Goal: Entertainment & Leisure: Consume media (video, audio)

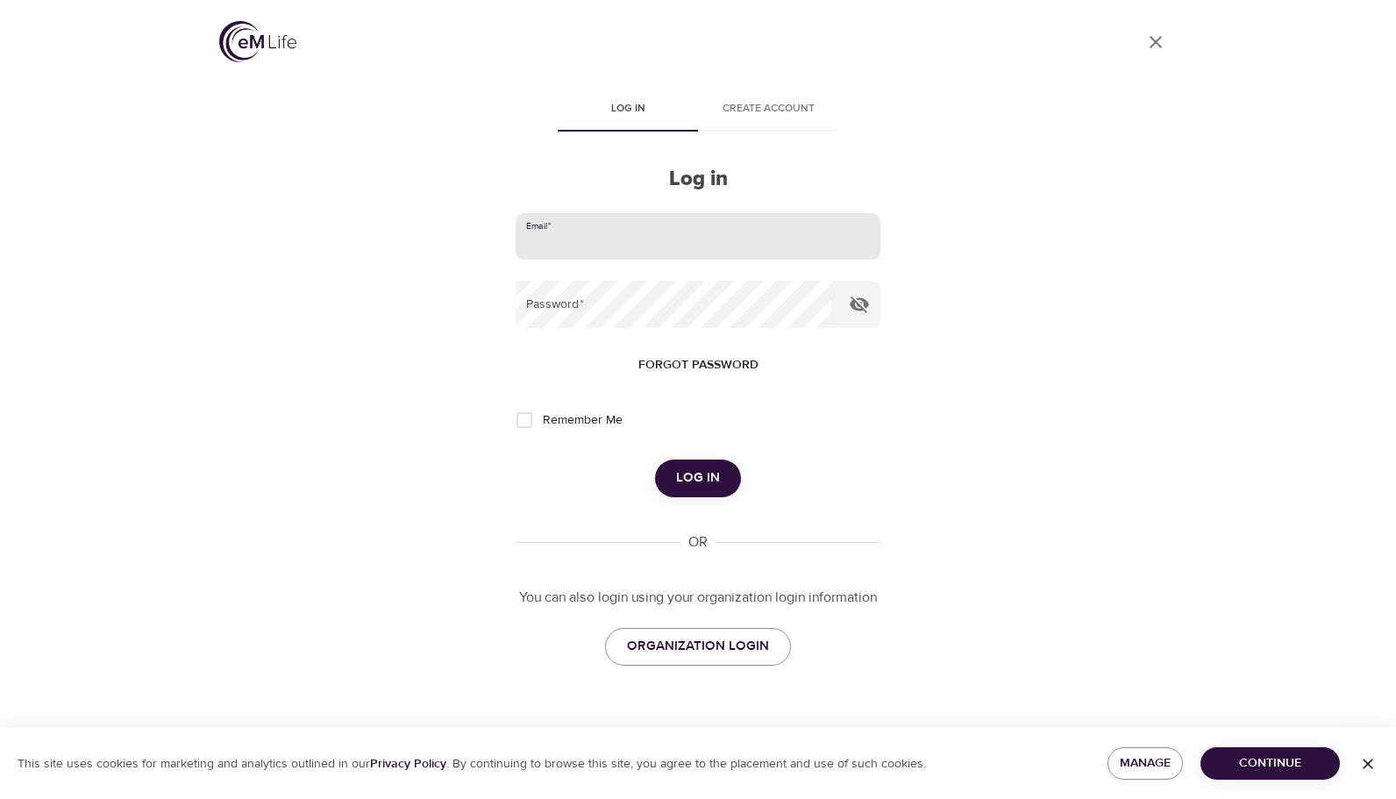
click at [611, 242] on input "email" at bounding box center [698, 236] width 365 height 47
type input "[EMAIL_ADDRESS][DOMAIN_NAME]"
click at [666, 243] on input "[EMAIL_ADDRESS][DOMAIN_NAME]" at bounding box center [698, 236] width 365 height 47
drag, startPoint x: 689, startPoint y: 249, endPoint x: 450, endPoint y: 258, distance: 239.6
click at [450, 258] on div "User Profile Log in Create account Log in Email   * [EMAIL_ADDRESS][DOMAIN_NAME…" at bounding box center [698, 399] width 1000 height 799
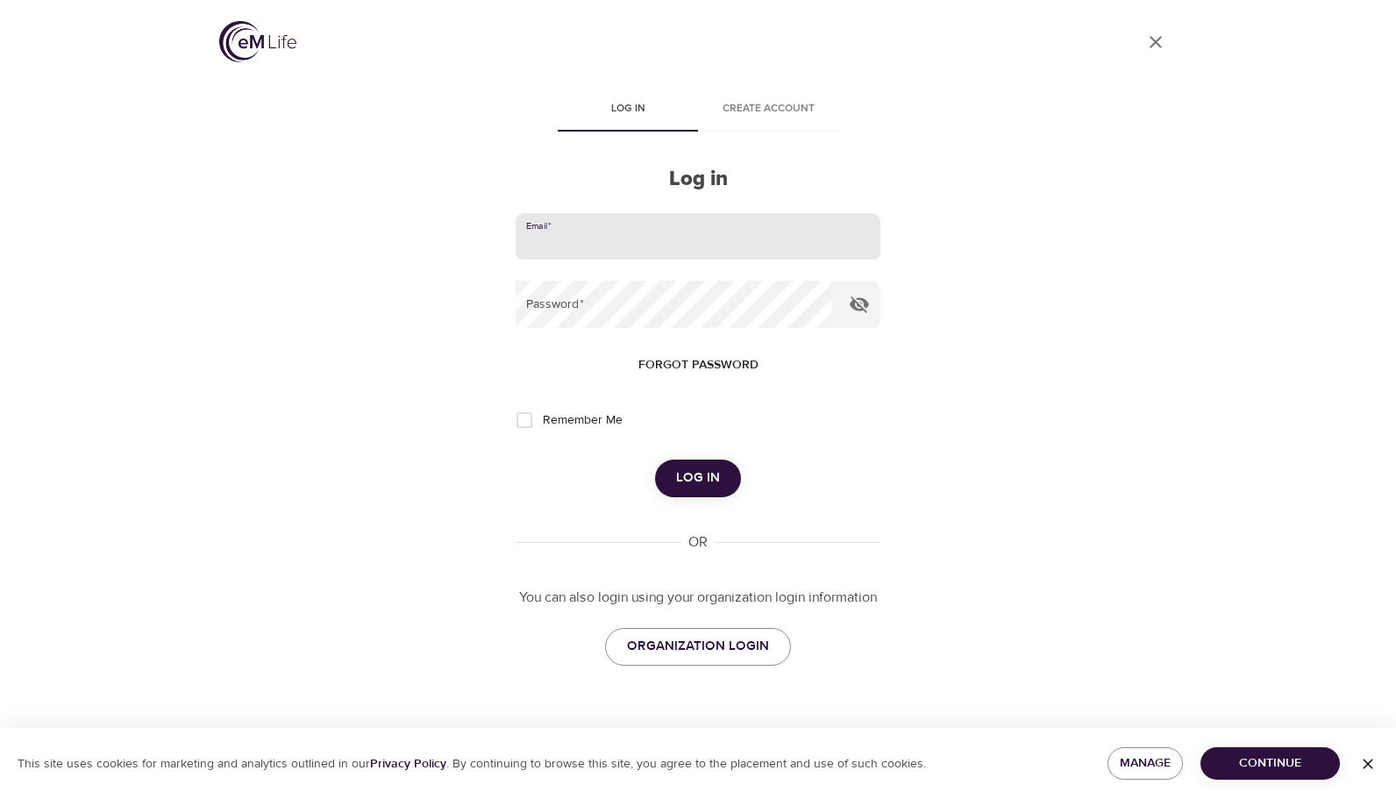
click at [560, 236] on input "email" at bounding box center [698, 236] width 365 height 47
type input "[EMAIL_ADDRESS][DOMAIN_NAME]"
click at [715, 240] on input "[EMAIL_ADDRESS][DOMAIN_NAME]" at bounding box center [698, 236] width 365 height 47
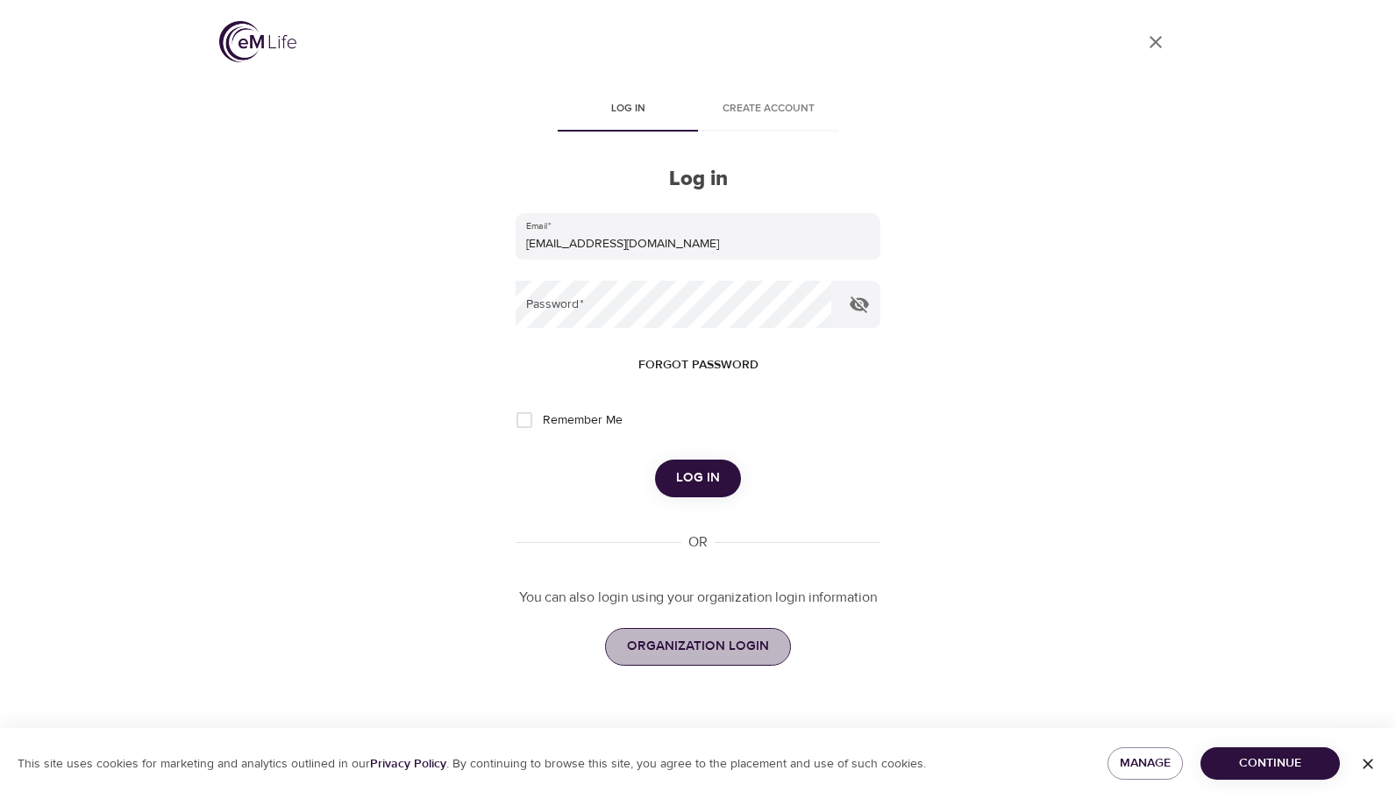
click at [708, 635] on span "ORGANIZATION LOGIN" at bounding box center [698, 646] width 142 height 23
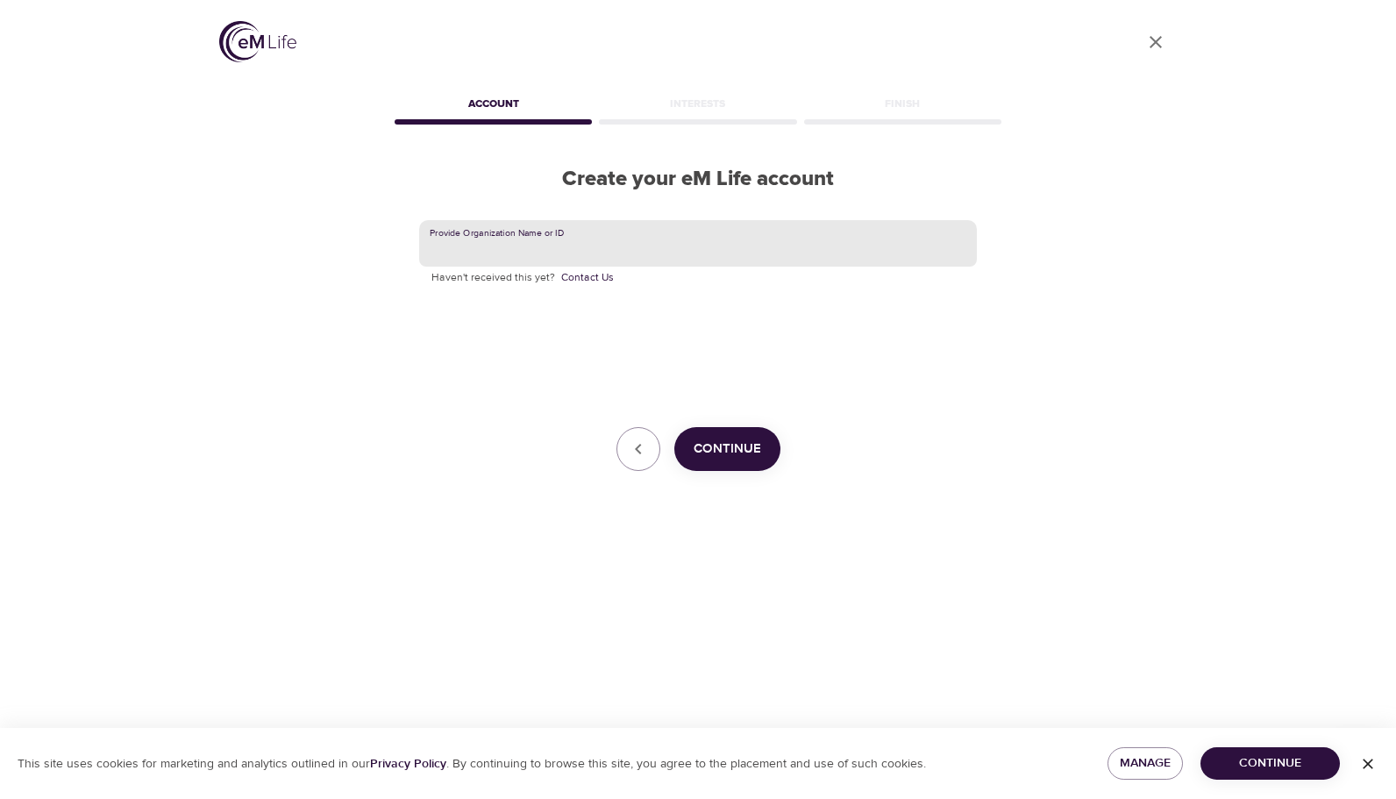
click at [574, 247] on input "text" at bounding box center [698, 243] width 558 height 47
type input "KCPS"
click at [721, 449] on span "Continue" at bounding box center [728, 449] width 68 height 23
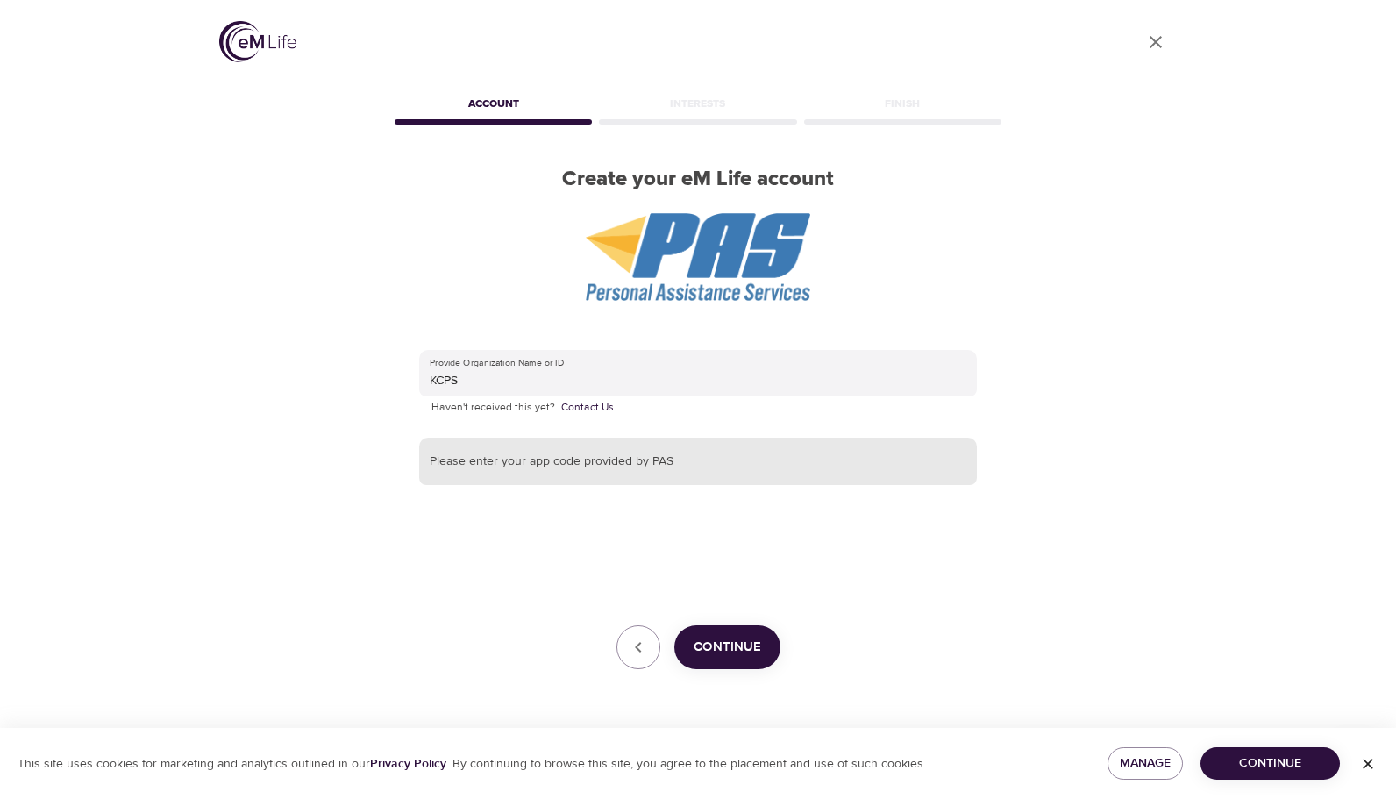
click at [730, 463] on input "text" at bounding box center [698, 461] width 558 height 47
click at [530, 466] on input "text" at bounding box center [698, 461] width 558 height 47
type input "KCPS"
click at [750, 645] on span "Continue" at bounding box center [728, 647] width 68 height 23
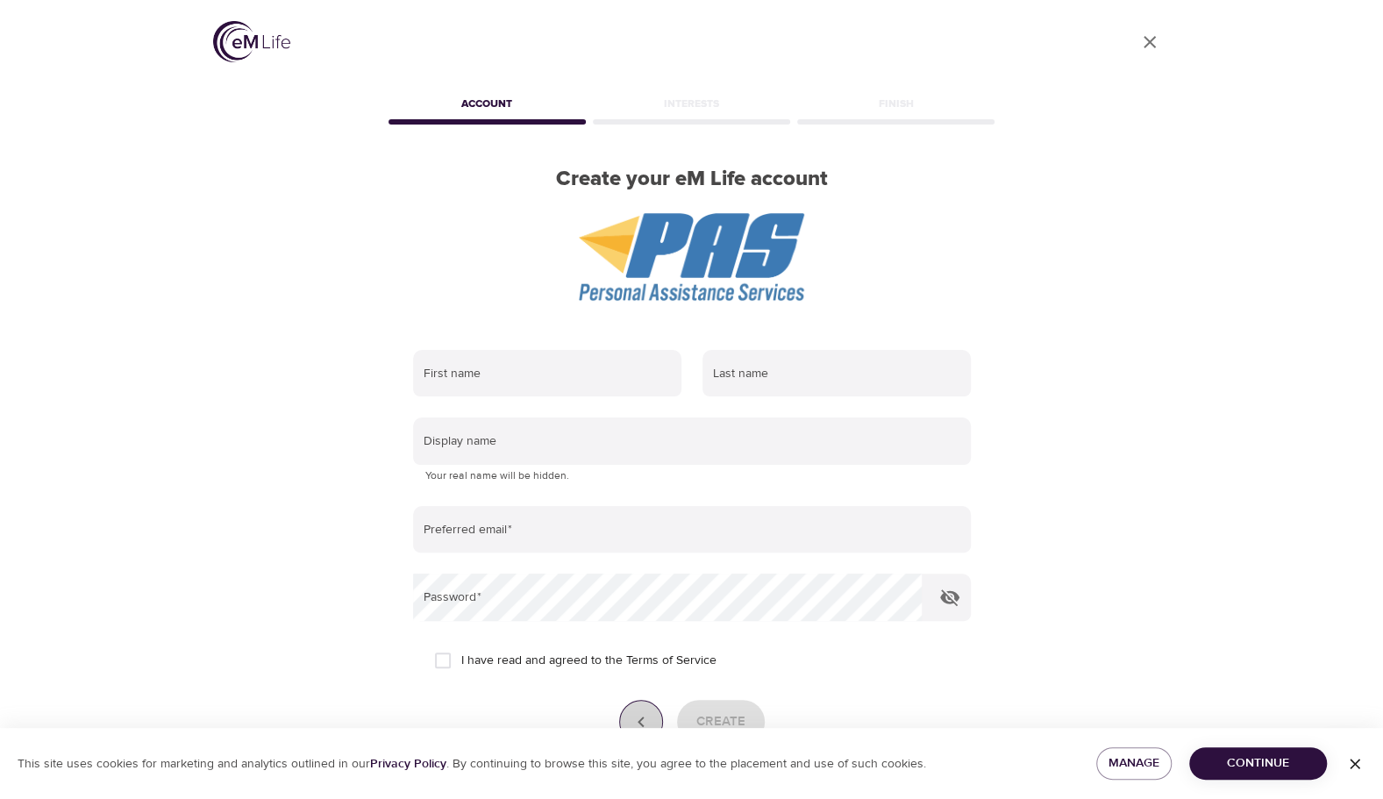
click at [640, 713] on icon "button" at bounding box center [641, 721] width 21 height 21
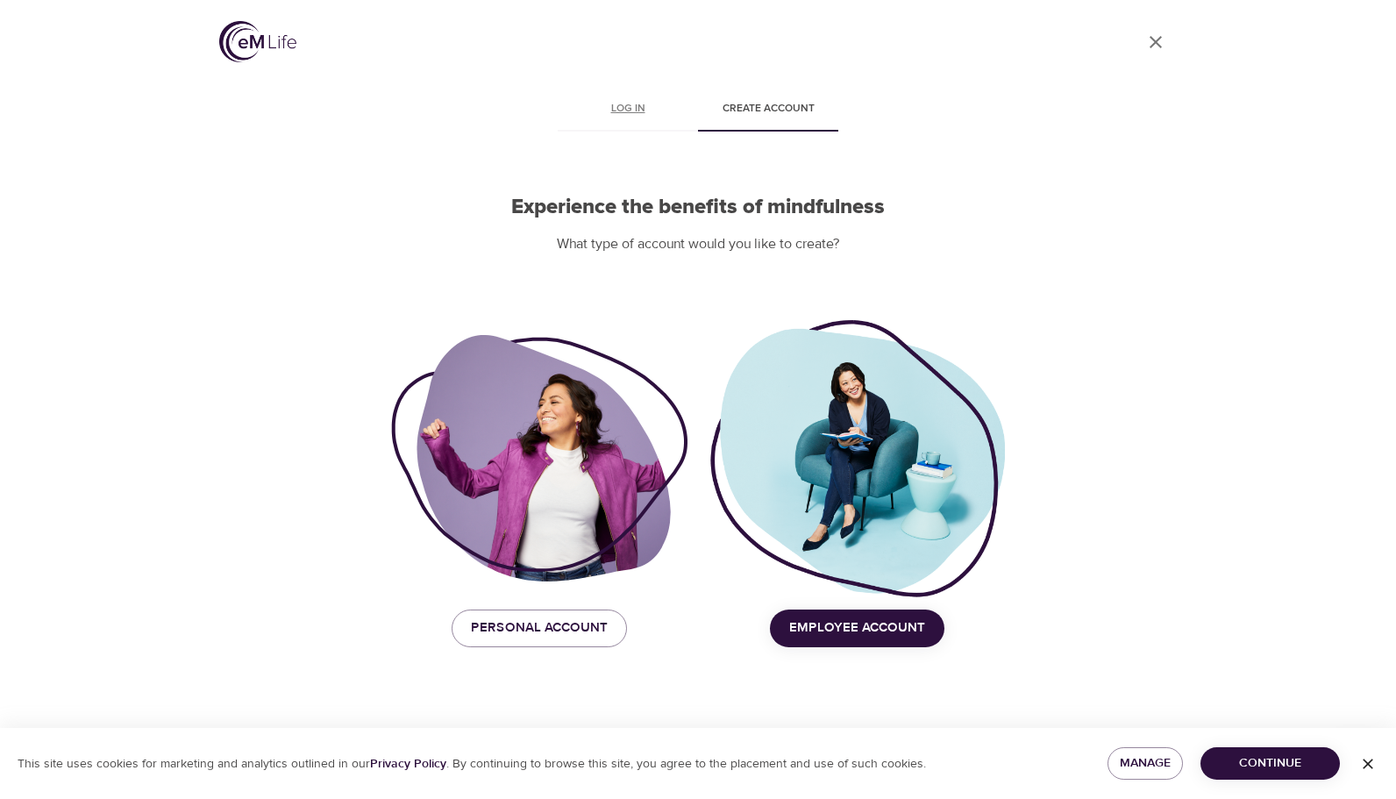
click at [634, 111] on span "Log in" at bounding box center [627, 109] width 119 height 18
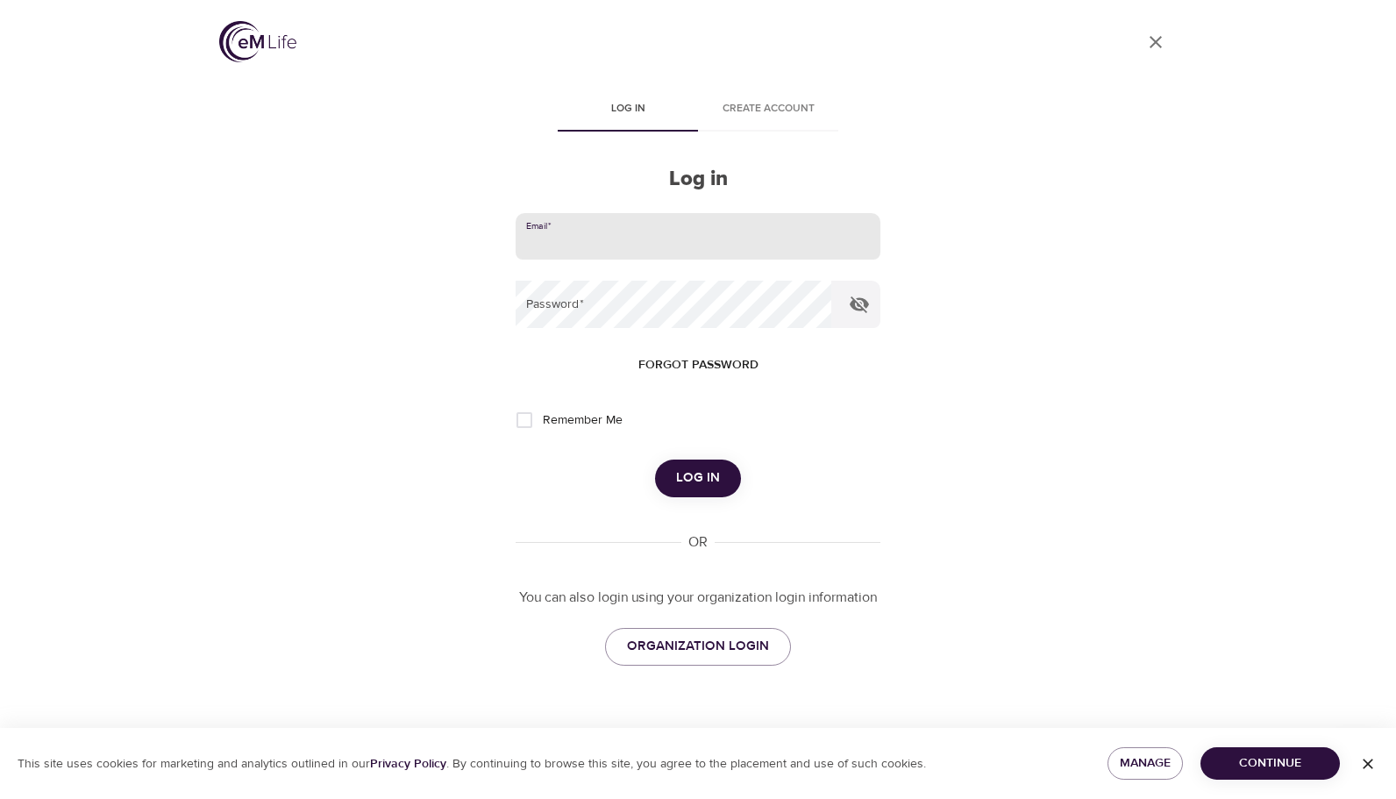
click at [640, 246] on input "email" at bounding box center [698, 236] width 365 height 47
type input "[EMAIL_ADDRESS][DOMAIN_NAME]"
click at [538, 416] on input "Remember Me" at bounding box center [524, 420] width 37 height 37
checkbox input "true"
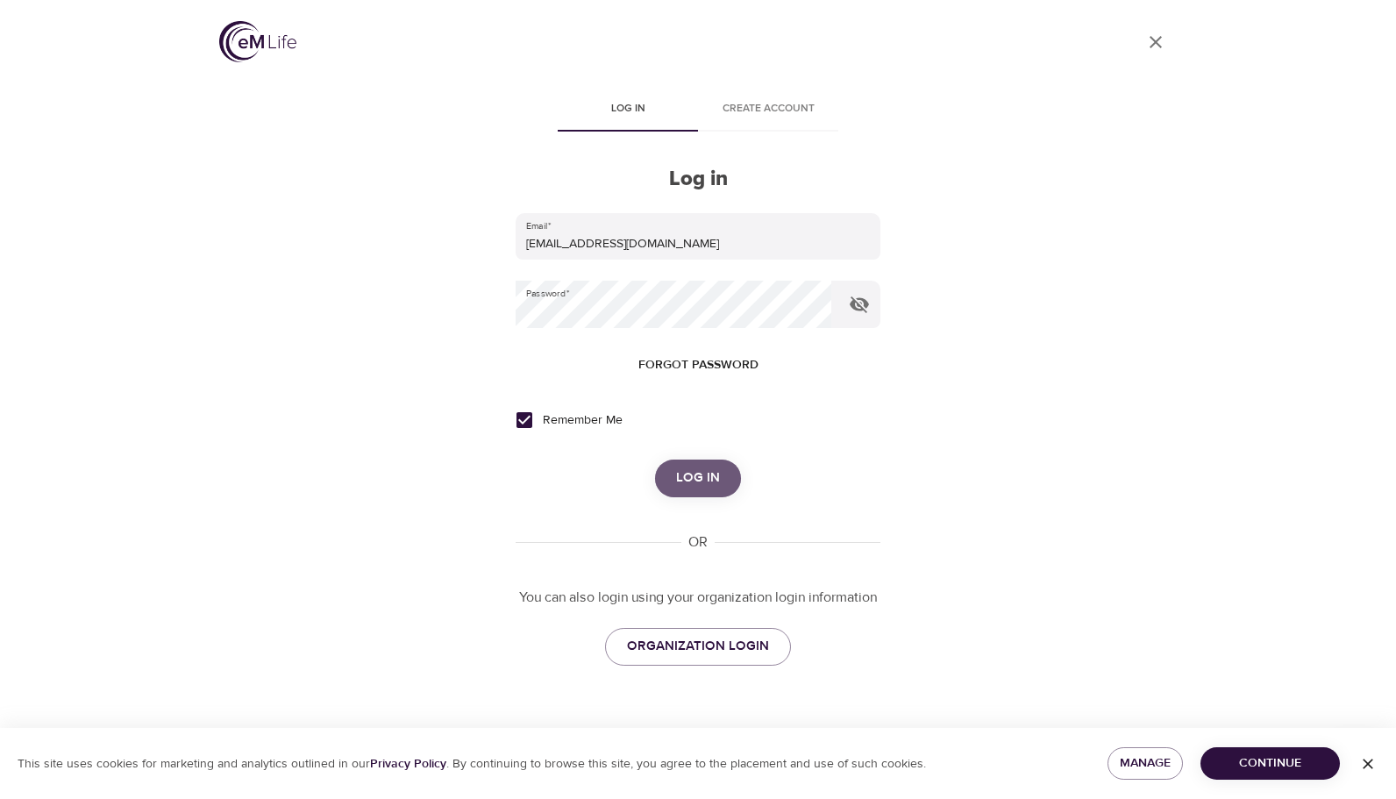
click at [710, 478] on span "Log in" at bounding box center [698, 478] width 44 height 23
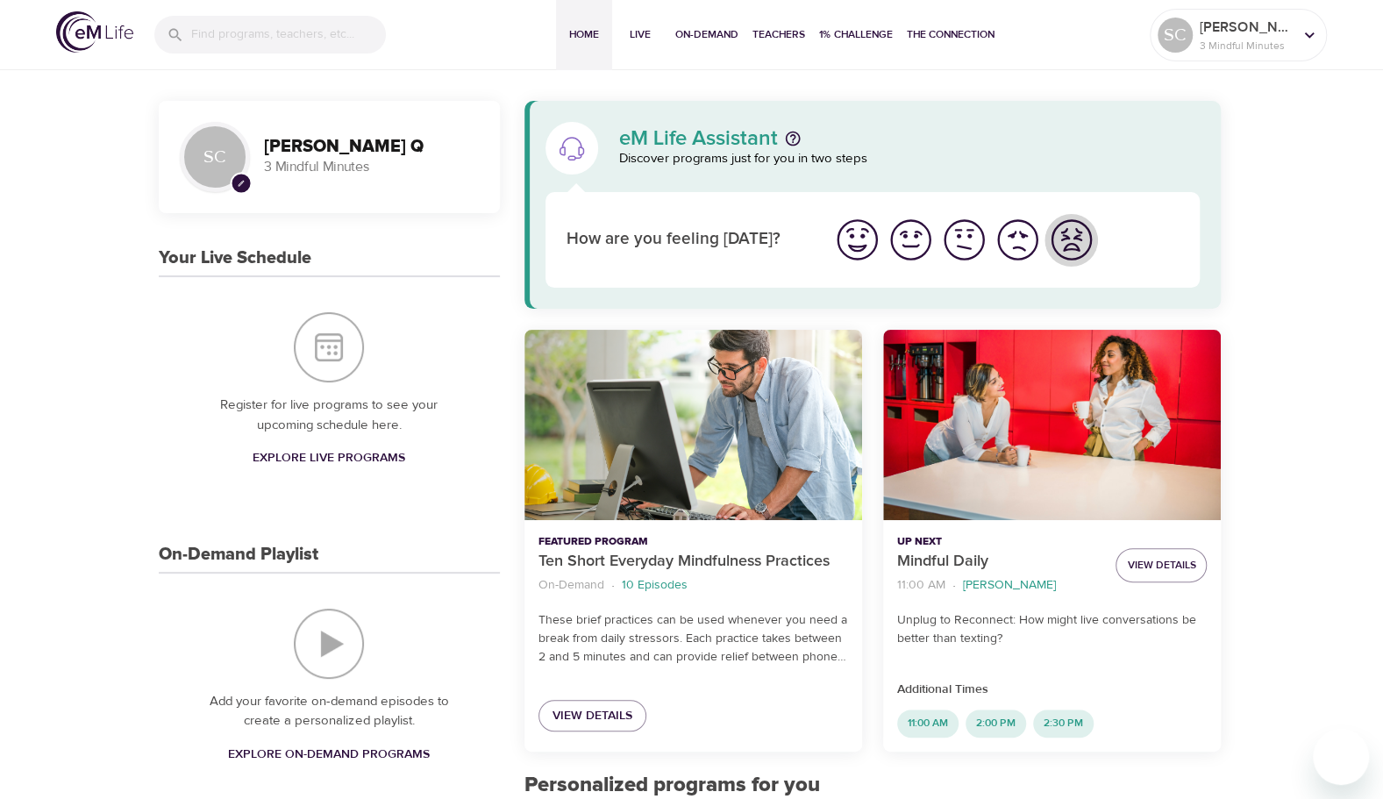
click at [1068, 239] on img "I'm feeling worst" at bounding box center [1071, 240] width 48 height 48
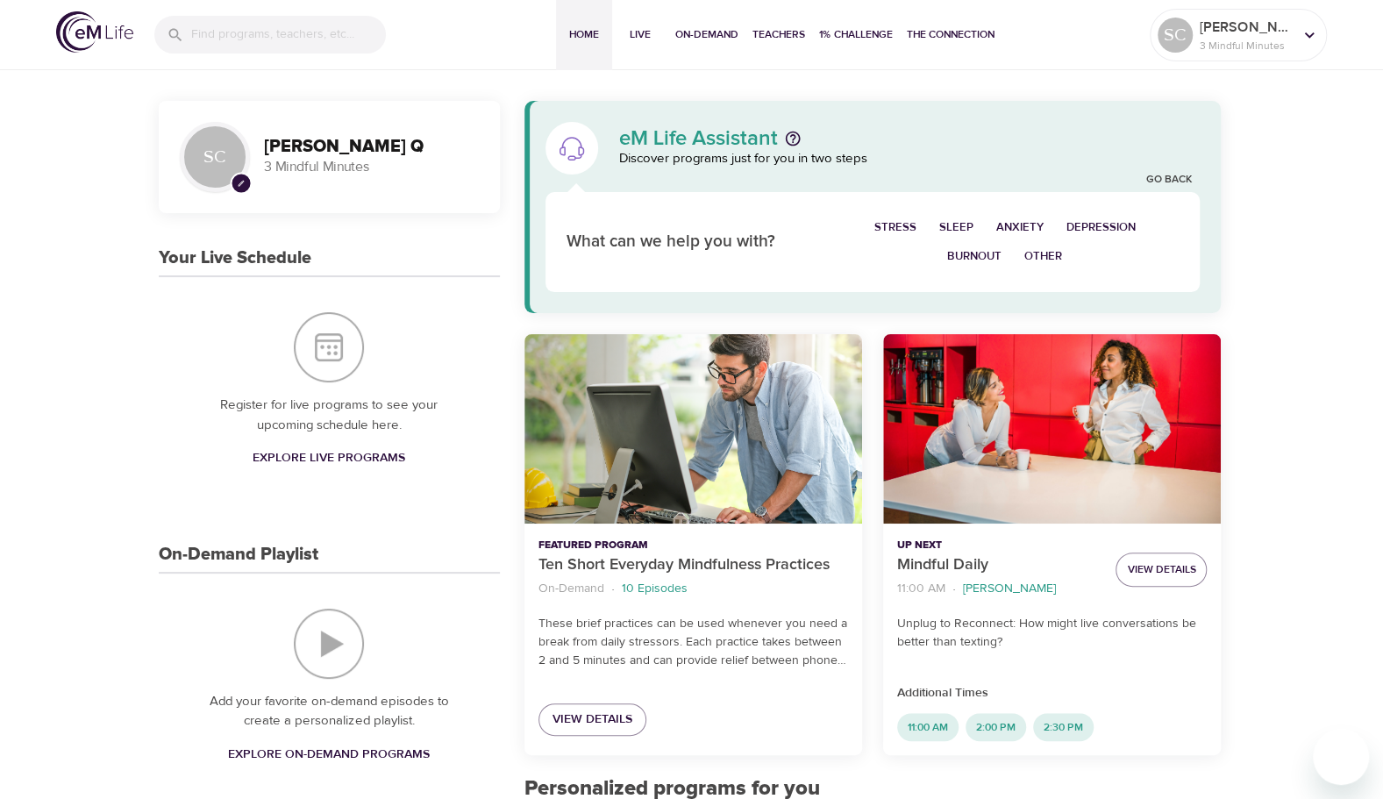
click at [1087, 227] on span "Depression" at bounding box center [1100, 227] width 69 height 20
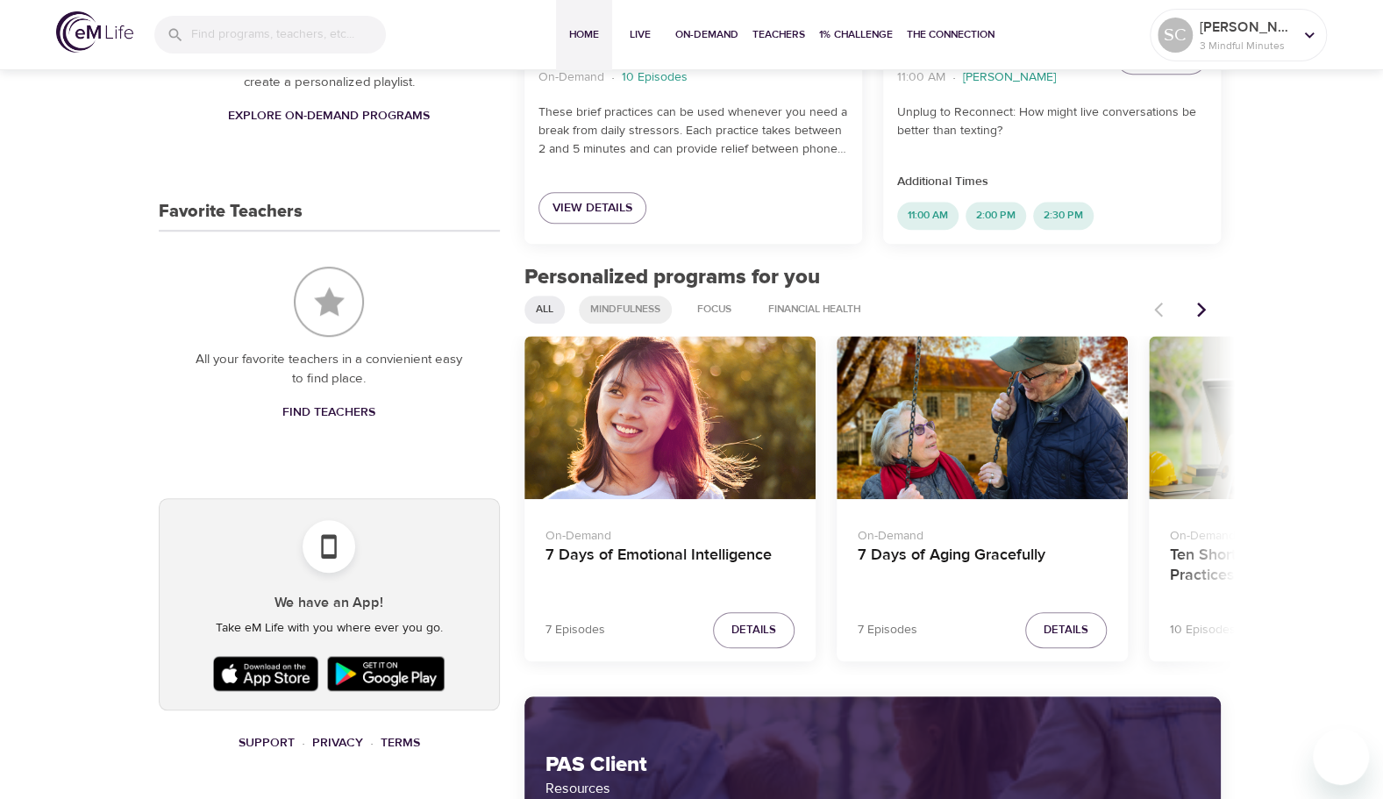
scroll to position [614, 0]
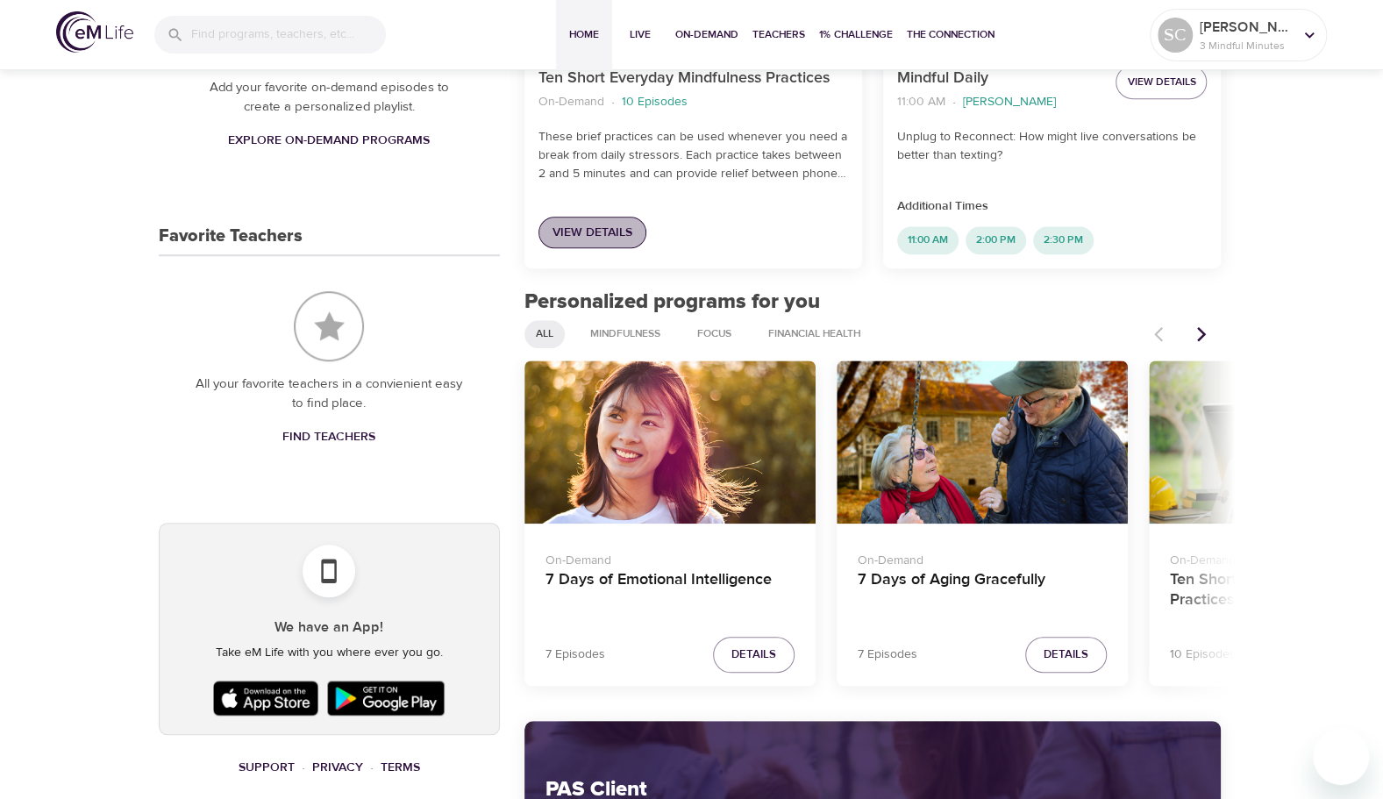
click at [596, 232] on span "View Details" at bounding box center [592, 233] width 80 height 22
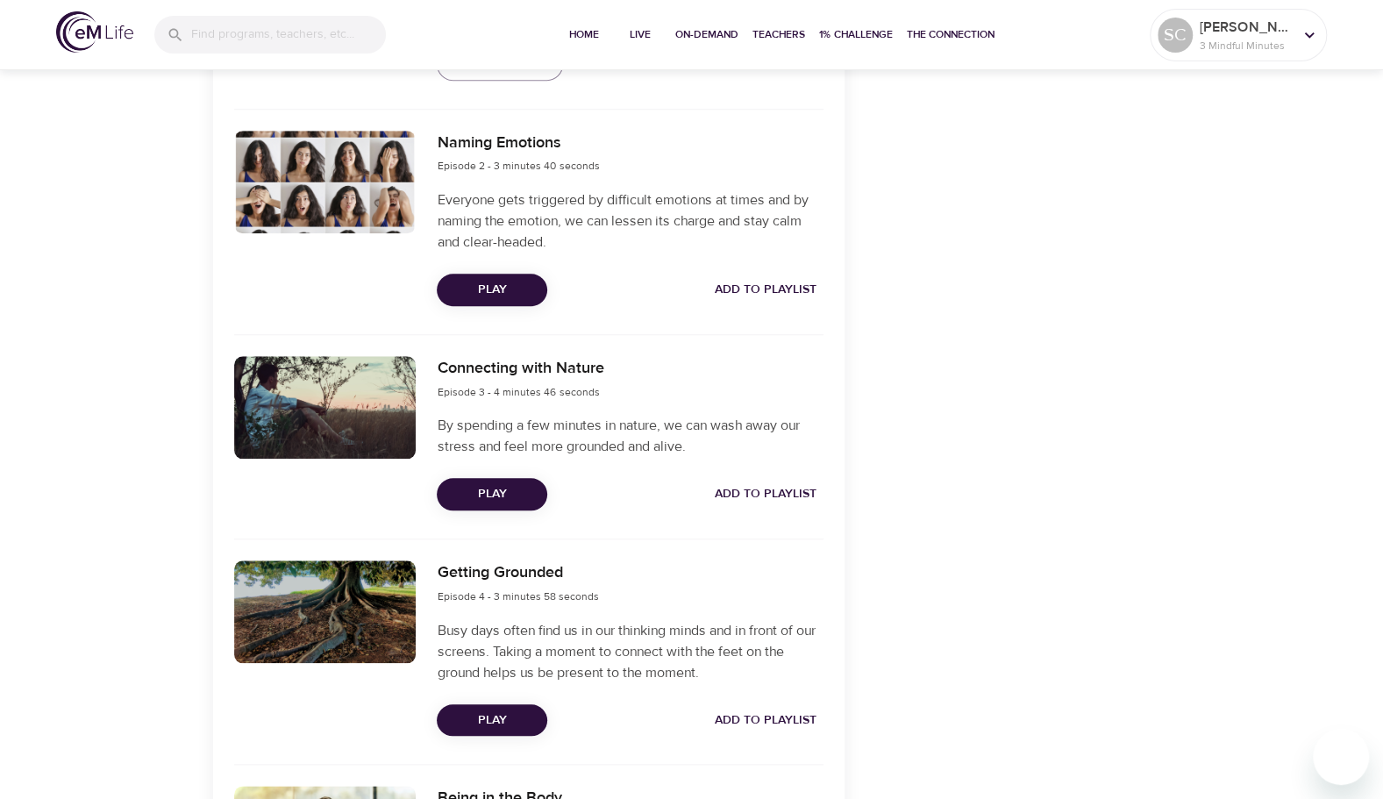
scroll to position [877, 0]
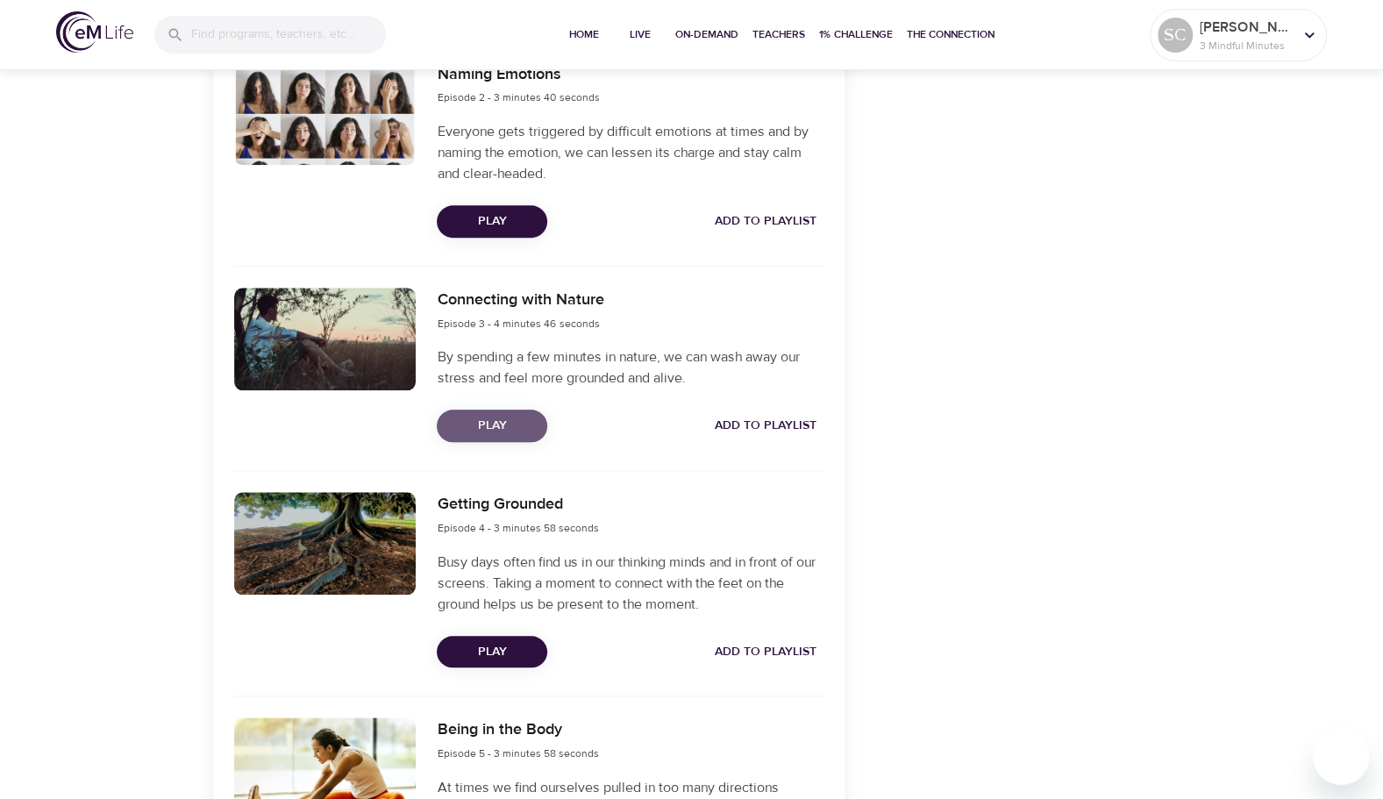
click at [488, 428] on span "Play" at bounding box center [492, 426] width 82 height 22
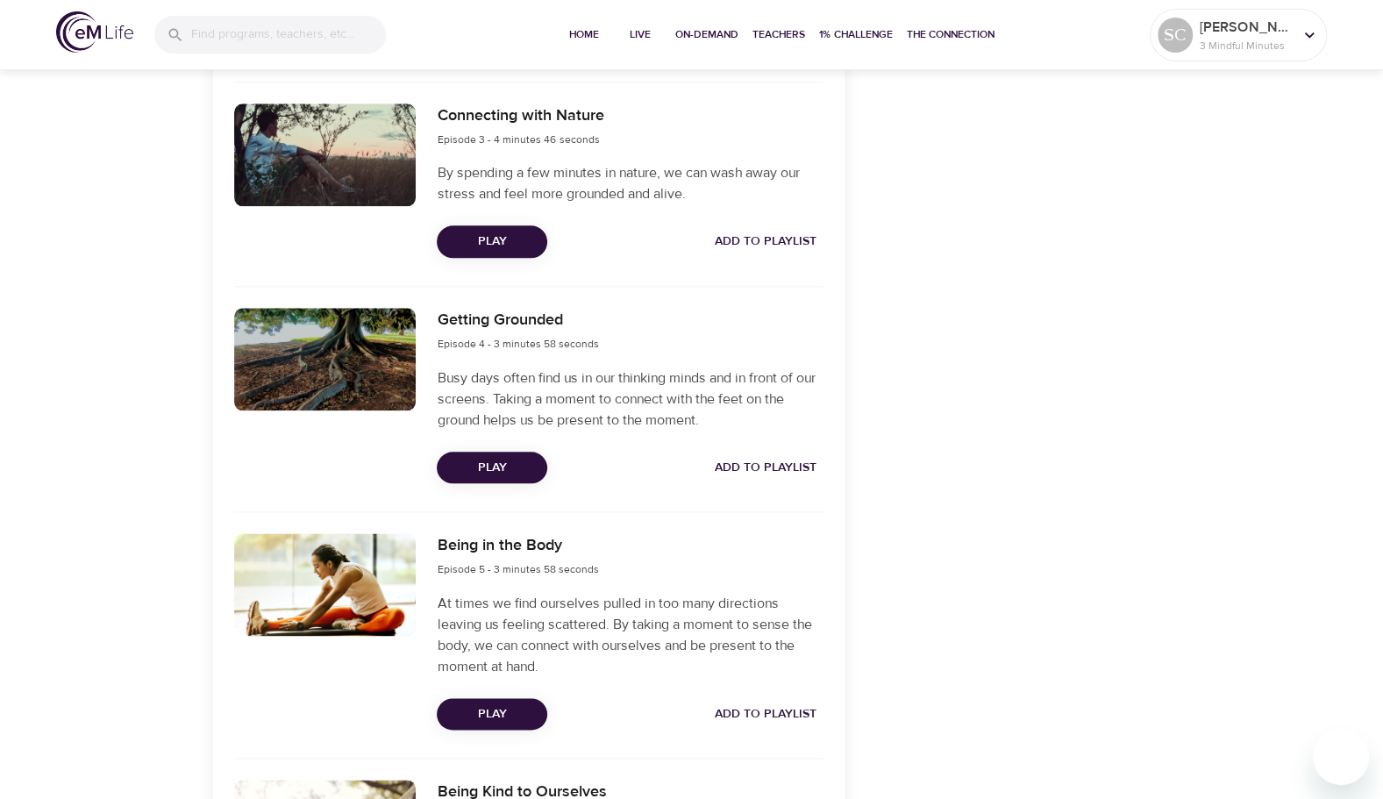
scroll to position [1052, 0]
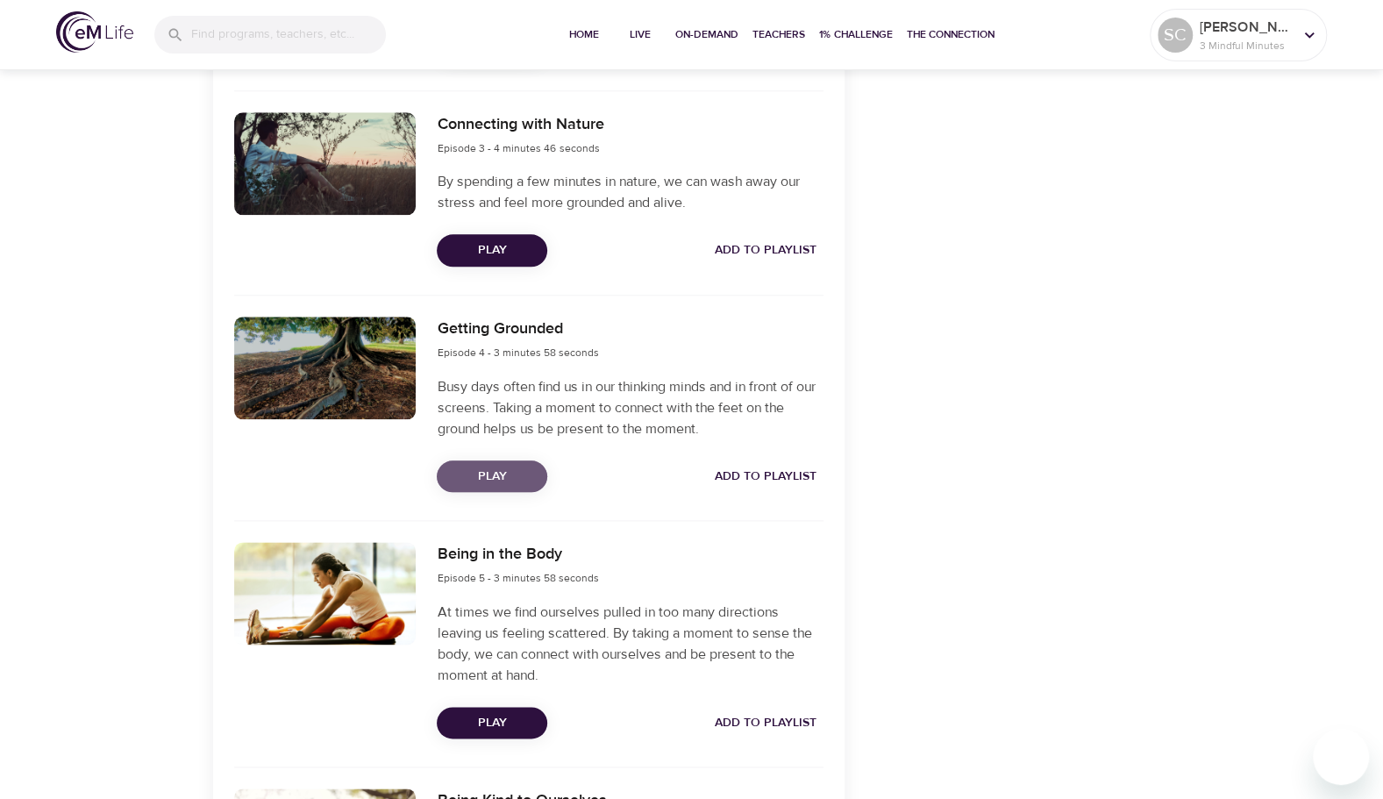
click at [496, 476] on span "Play" at bounding box center [492, 477] width 82 height 22
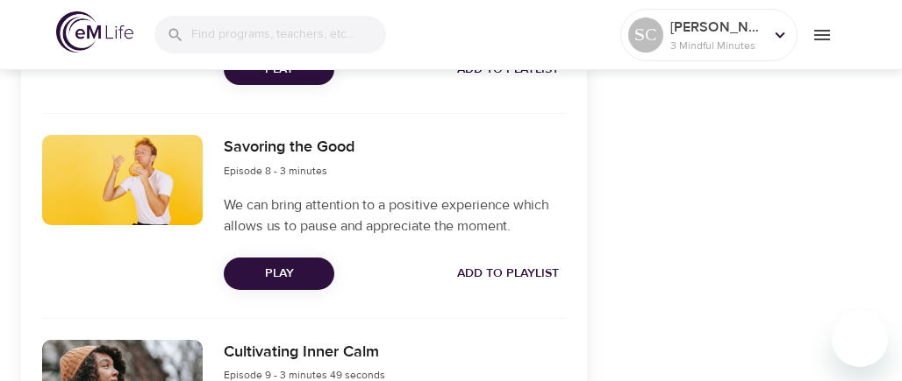
scroll to position [2368, 0]
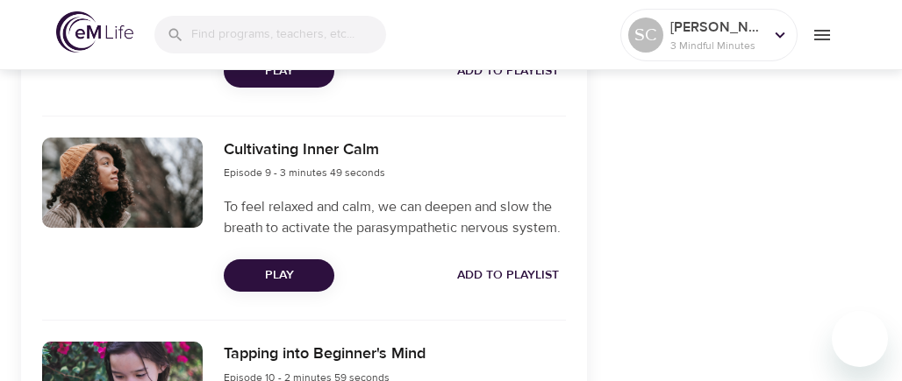
click at [267, 287] on span "Play" at bounding box center [279, 276] width 82 height 22
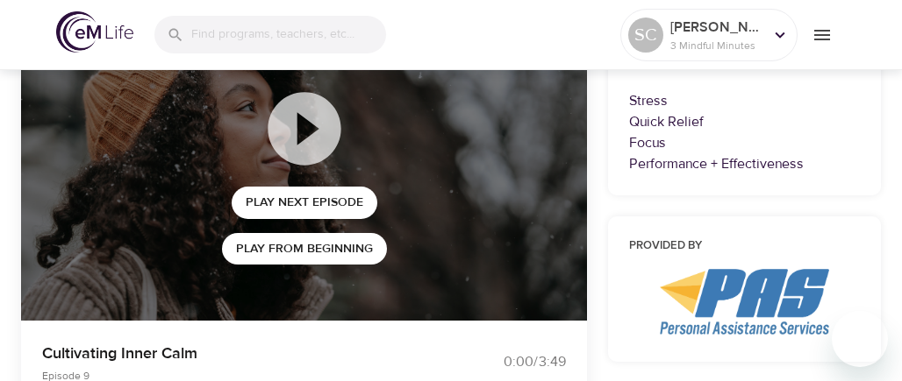
scroll to position [175, 0]
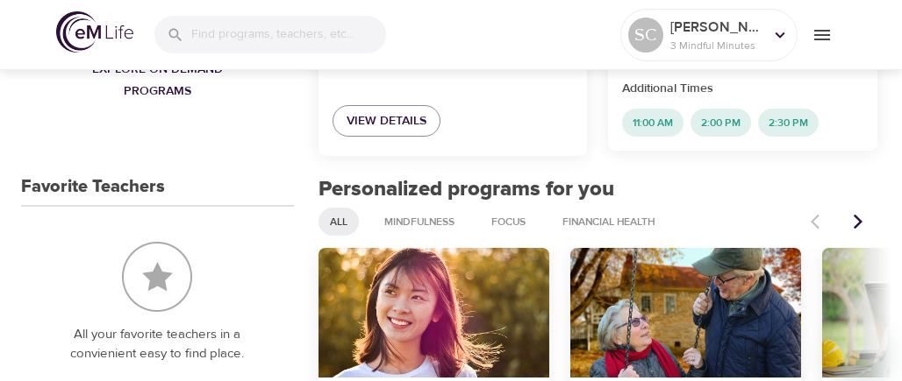
scroll to position [702, 0]
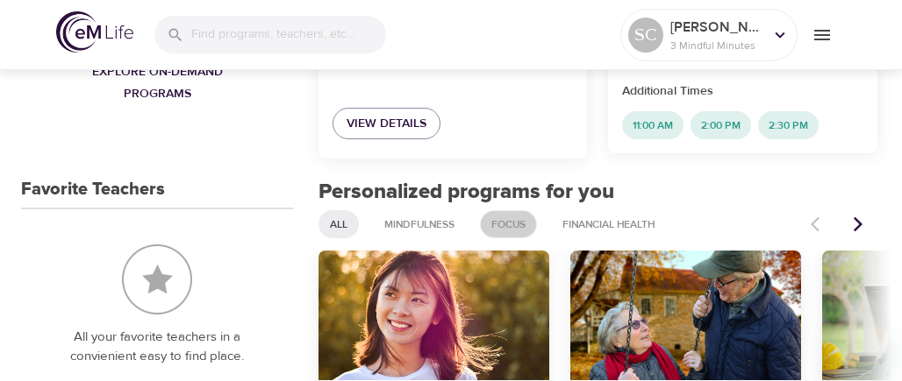
click at [528, 225] on span "Focus" at bounding box center [508, 224] width 55 height 15
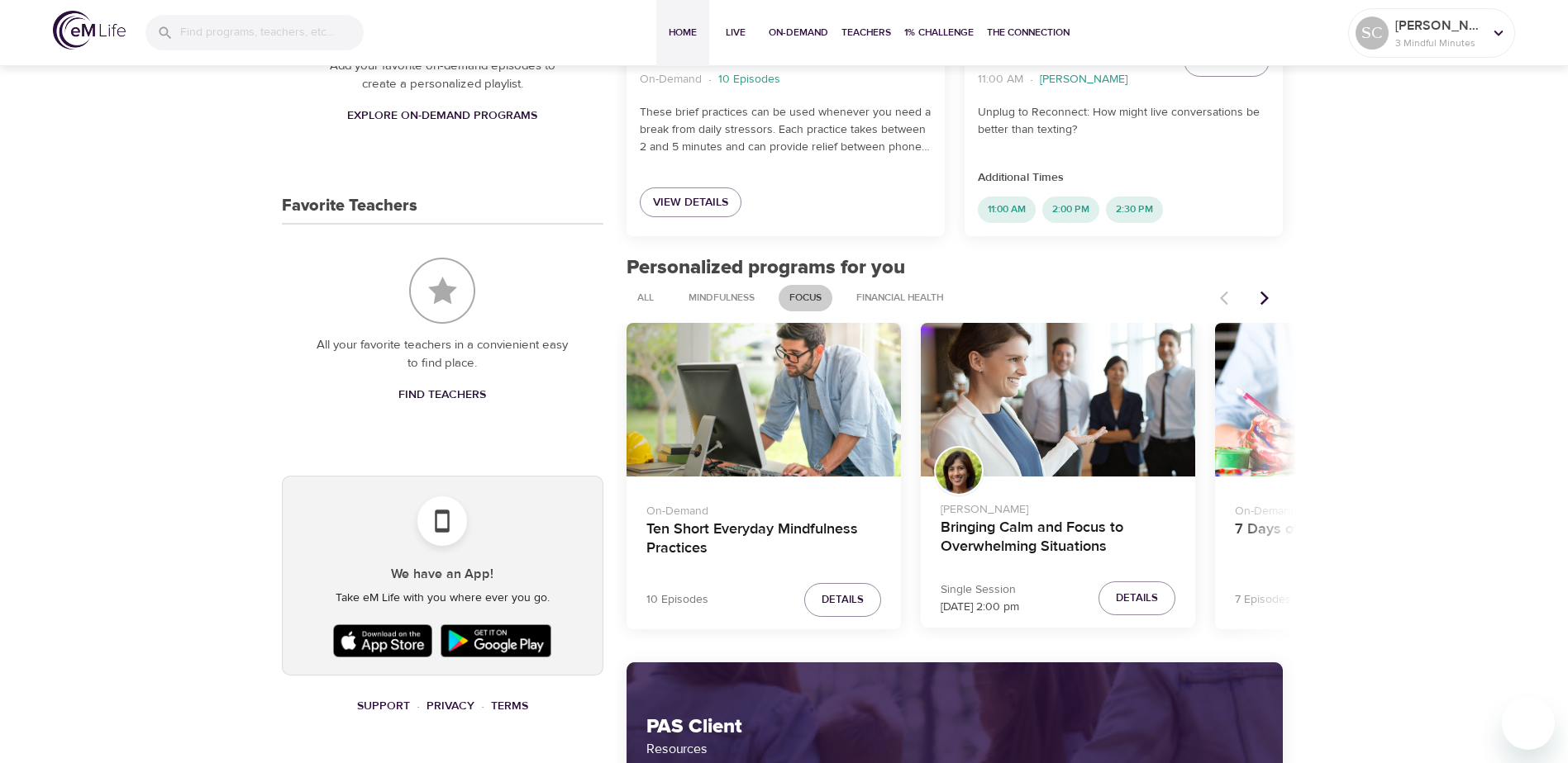
scroll to position [495, 0]
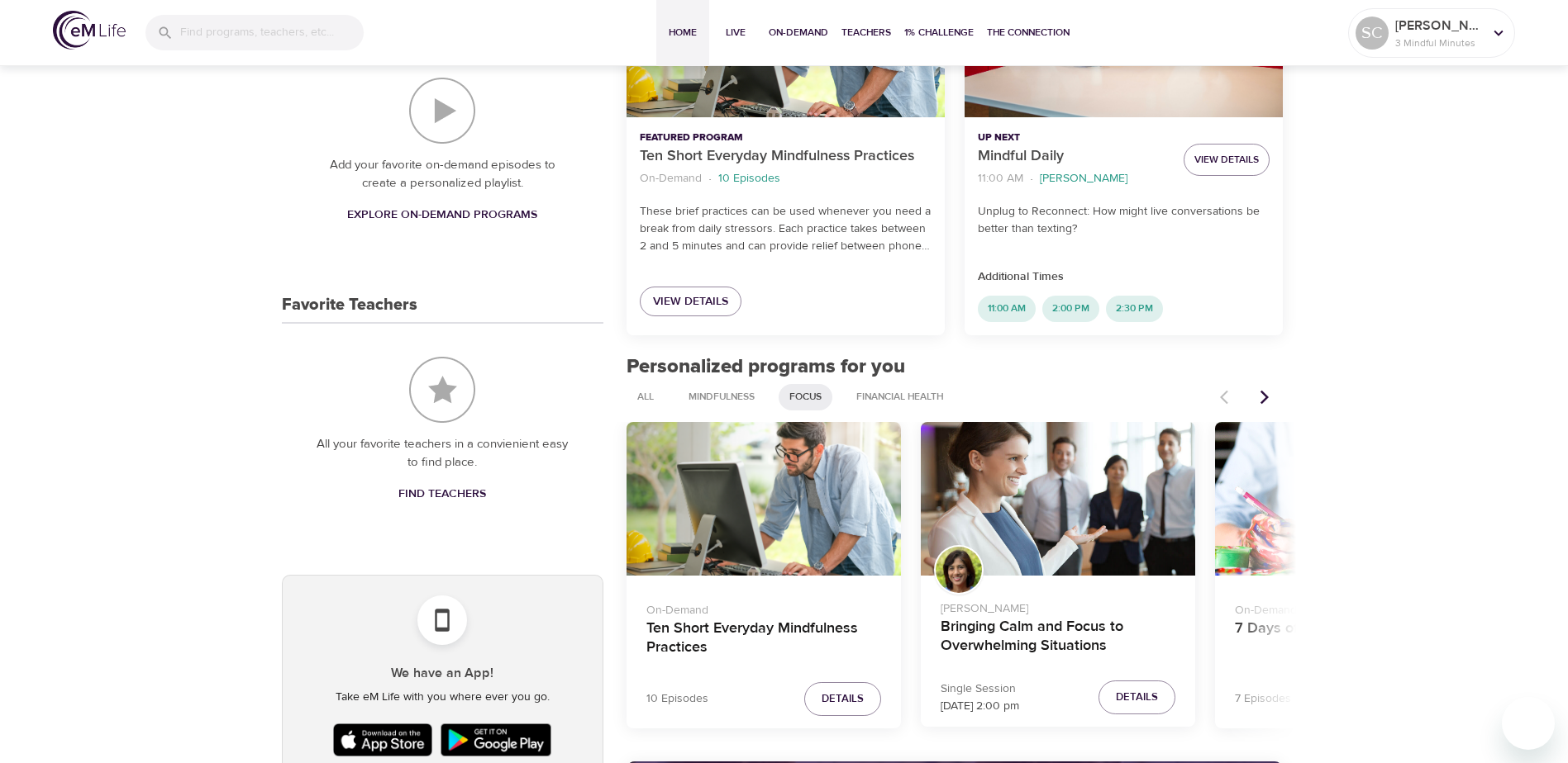
click at [1264, 398] on icon "Next items" at bounding box center [1265, 398] width 17 height 17
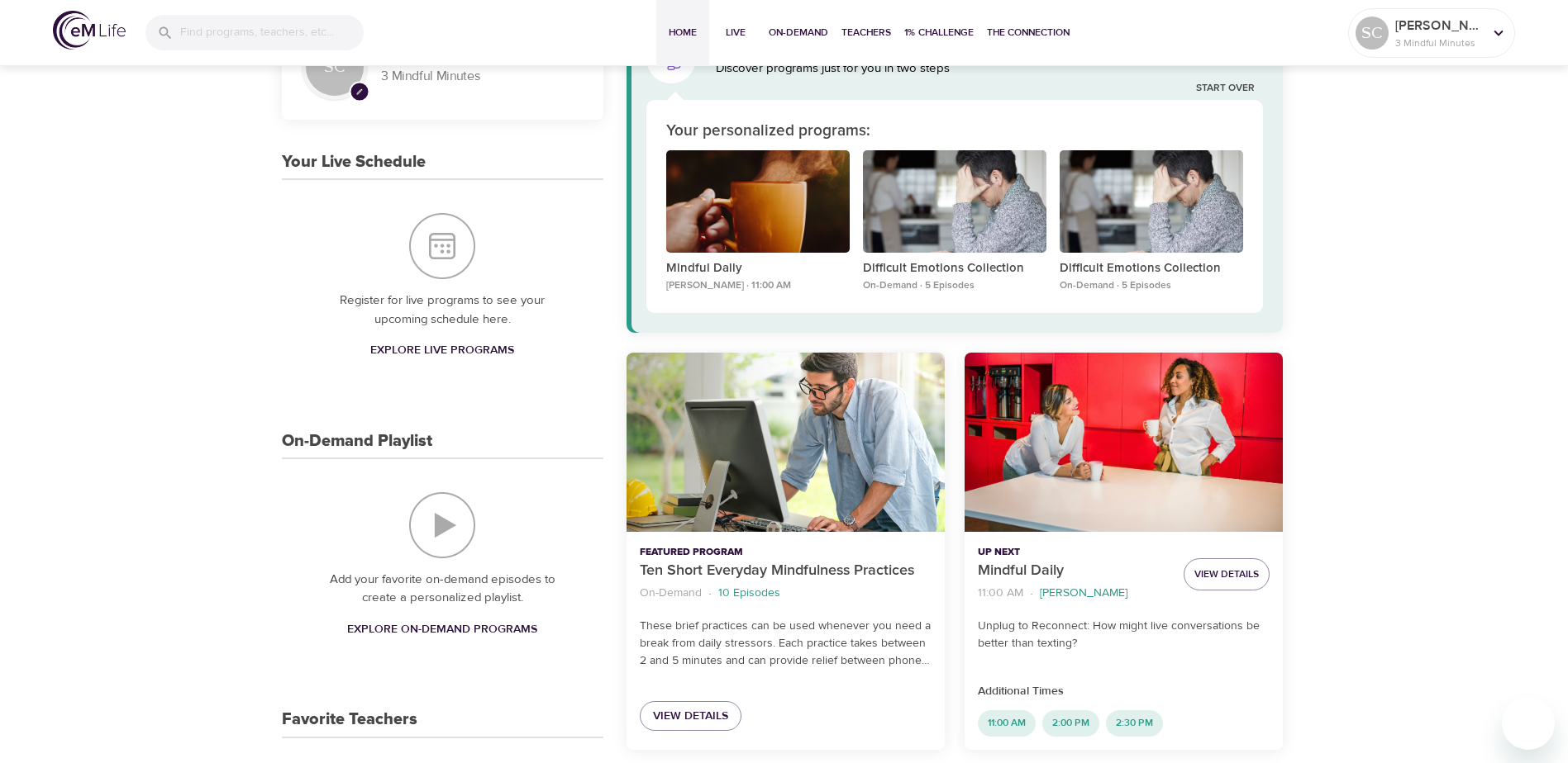
scroll to position [83, 0]
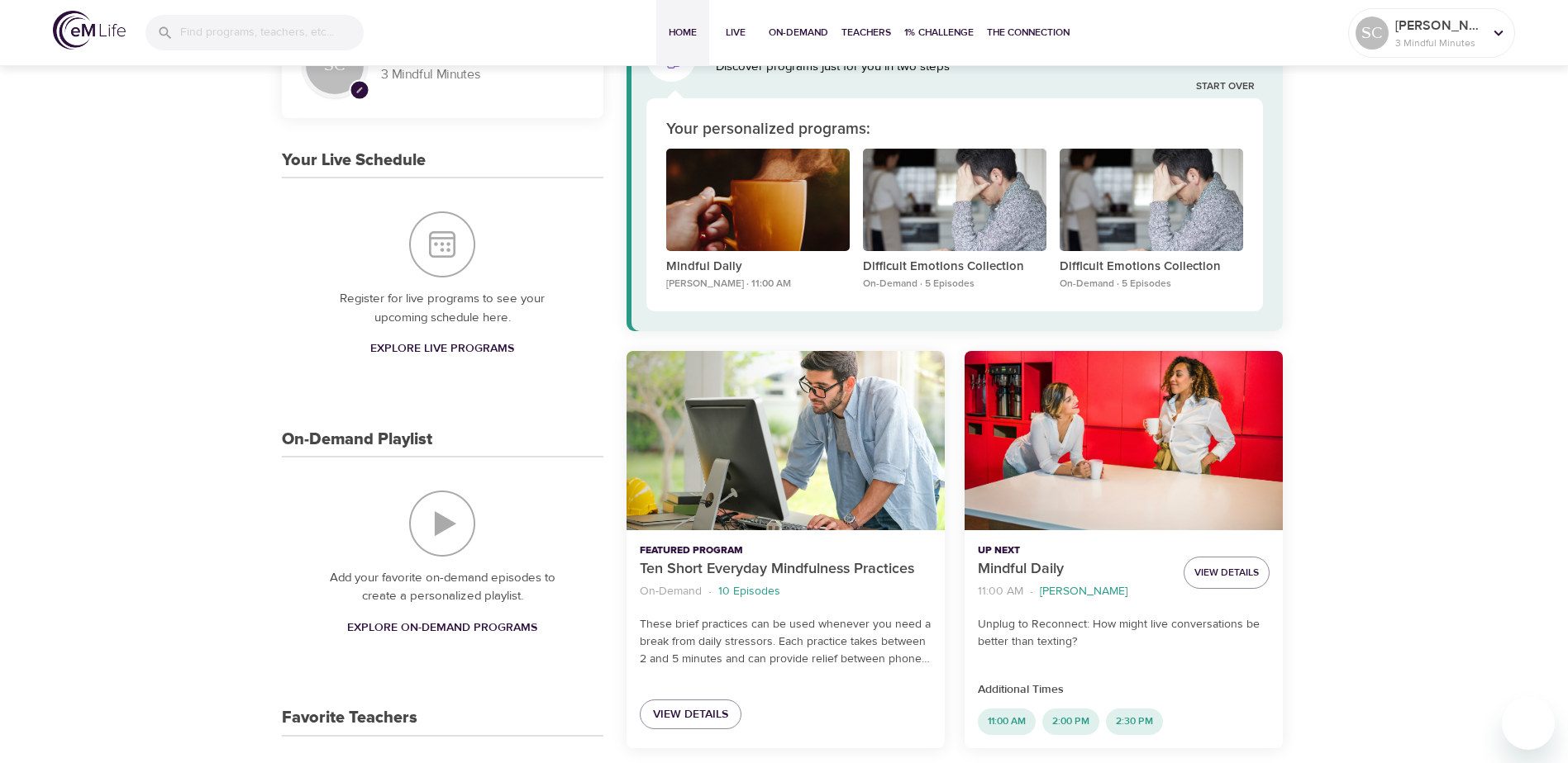
click at [447, 528] on img "On-Demand Playlist" at bounding box center [442, 524] width 66 height 66
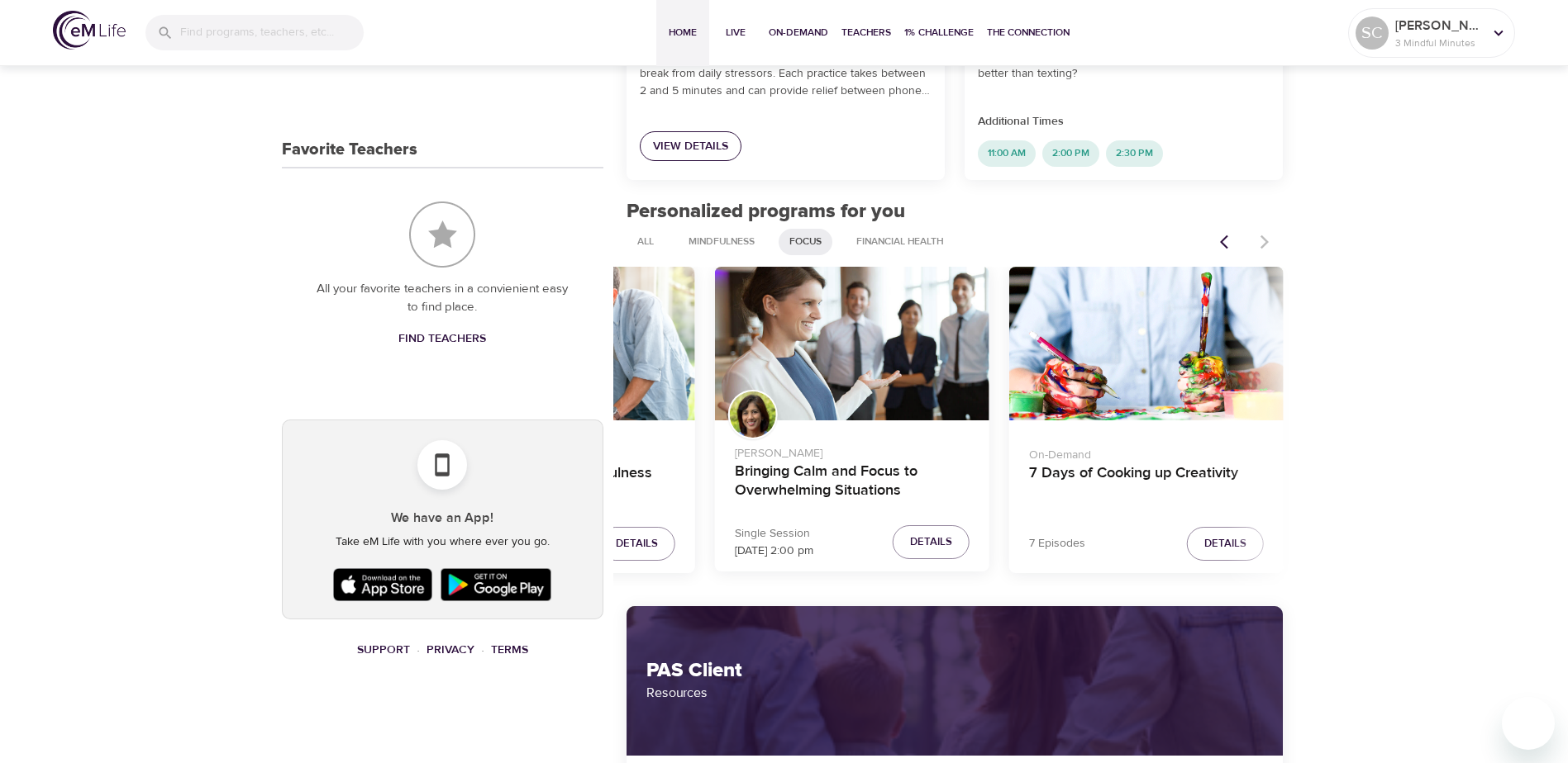
scroll to position [661, 0]
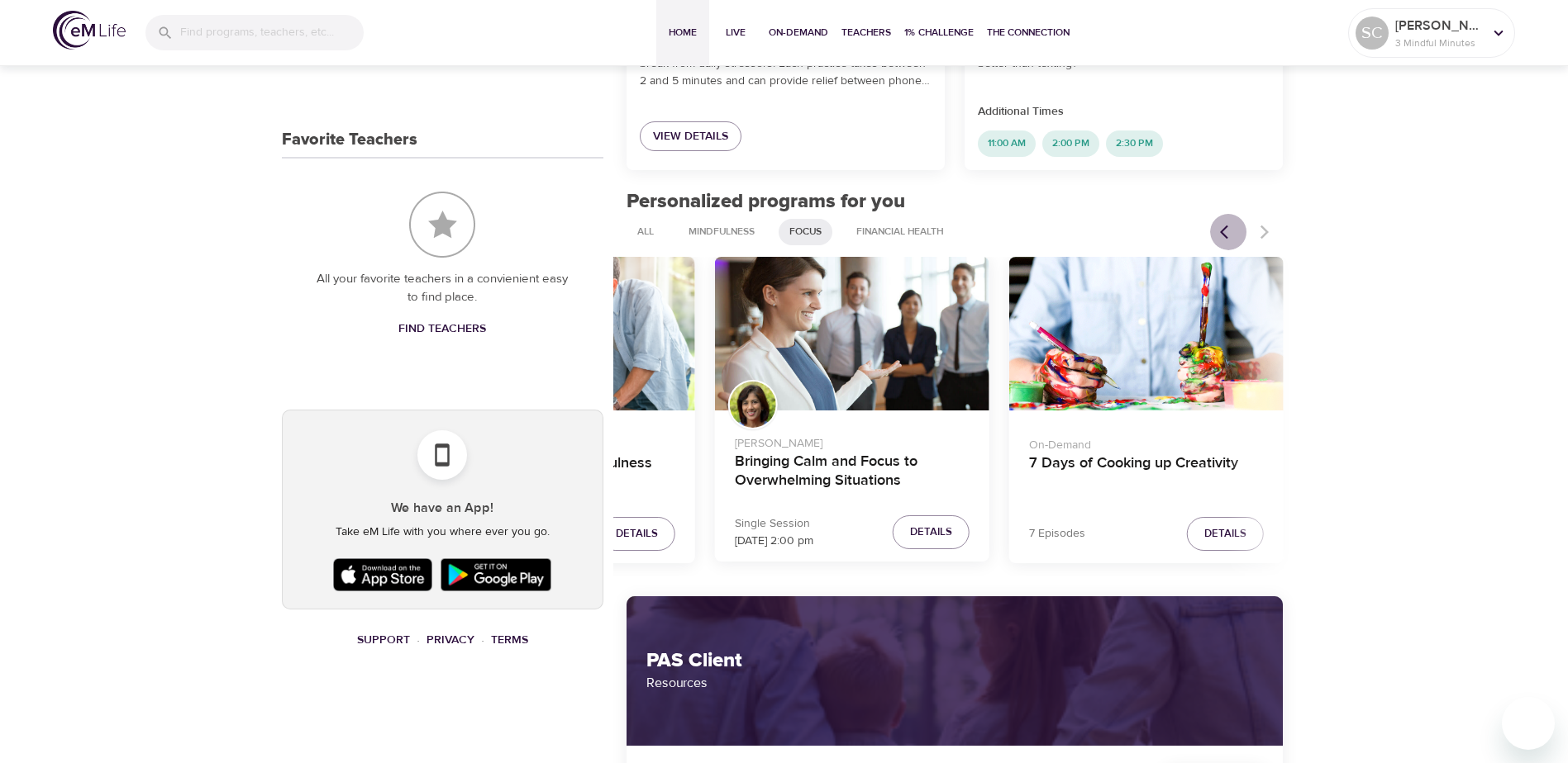
click at [1224, 234] on icon "Previous items" at bounding box center [1223, 232] width 8 height 14
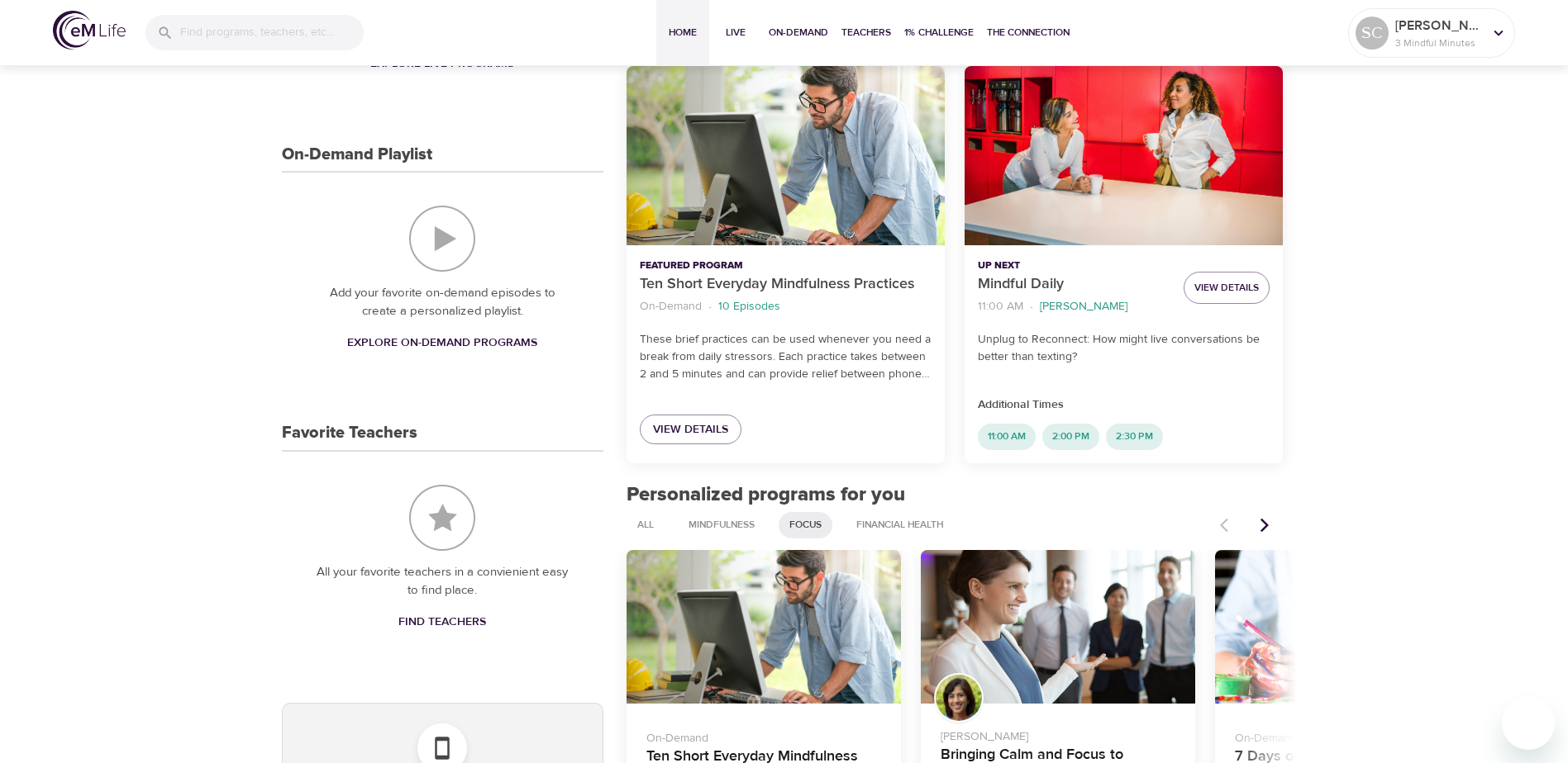
scroll to position [331, 0]
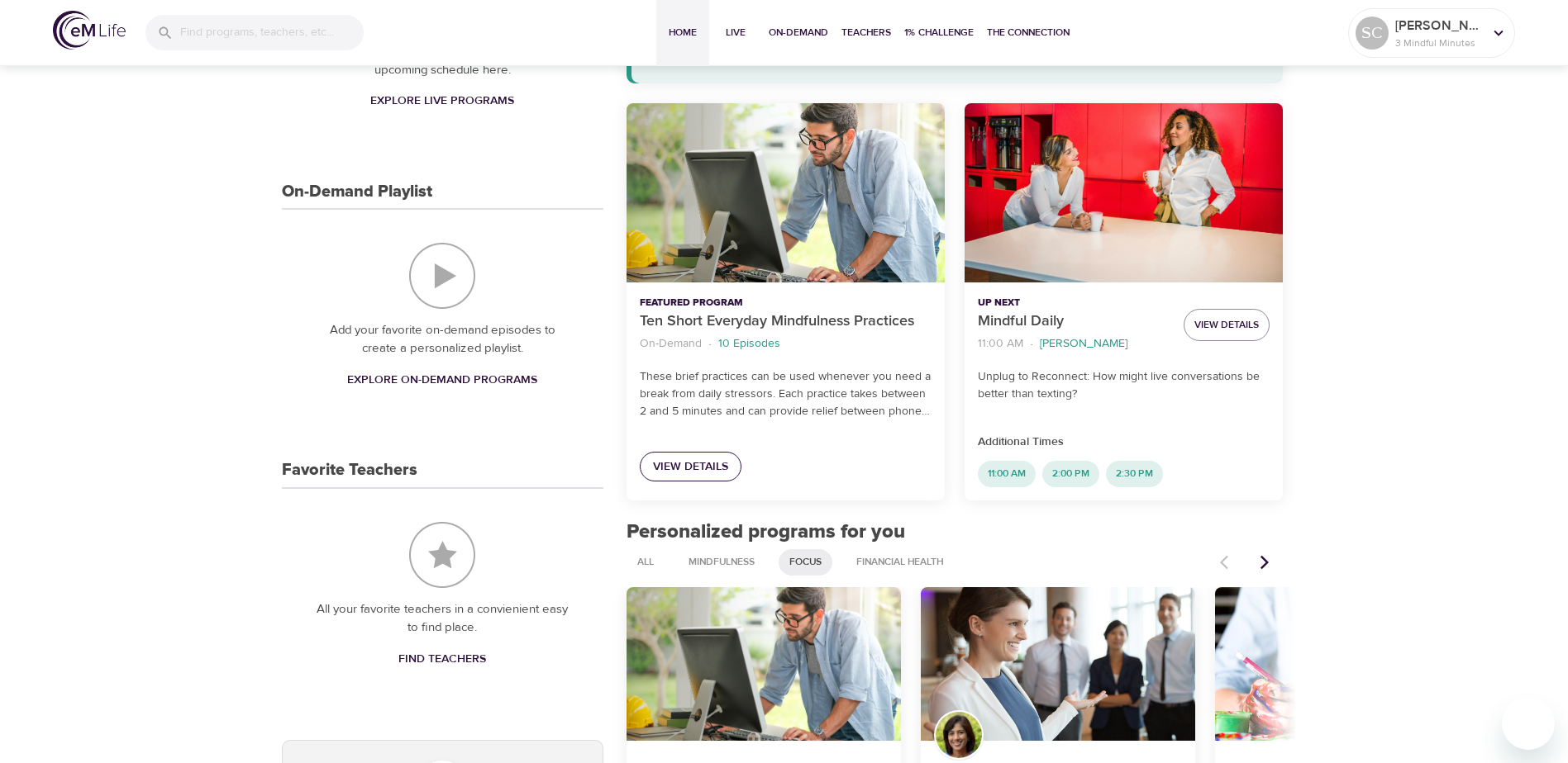
click at [691, 468] on span "View Details" at bounding box center [691, 467] width 75 height 21
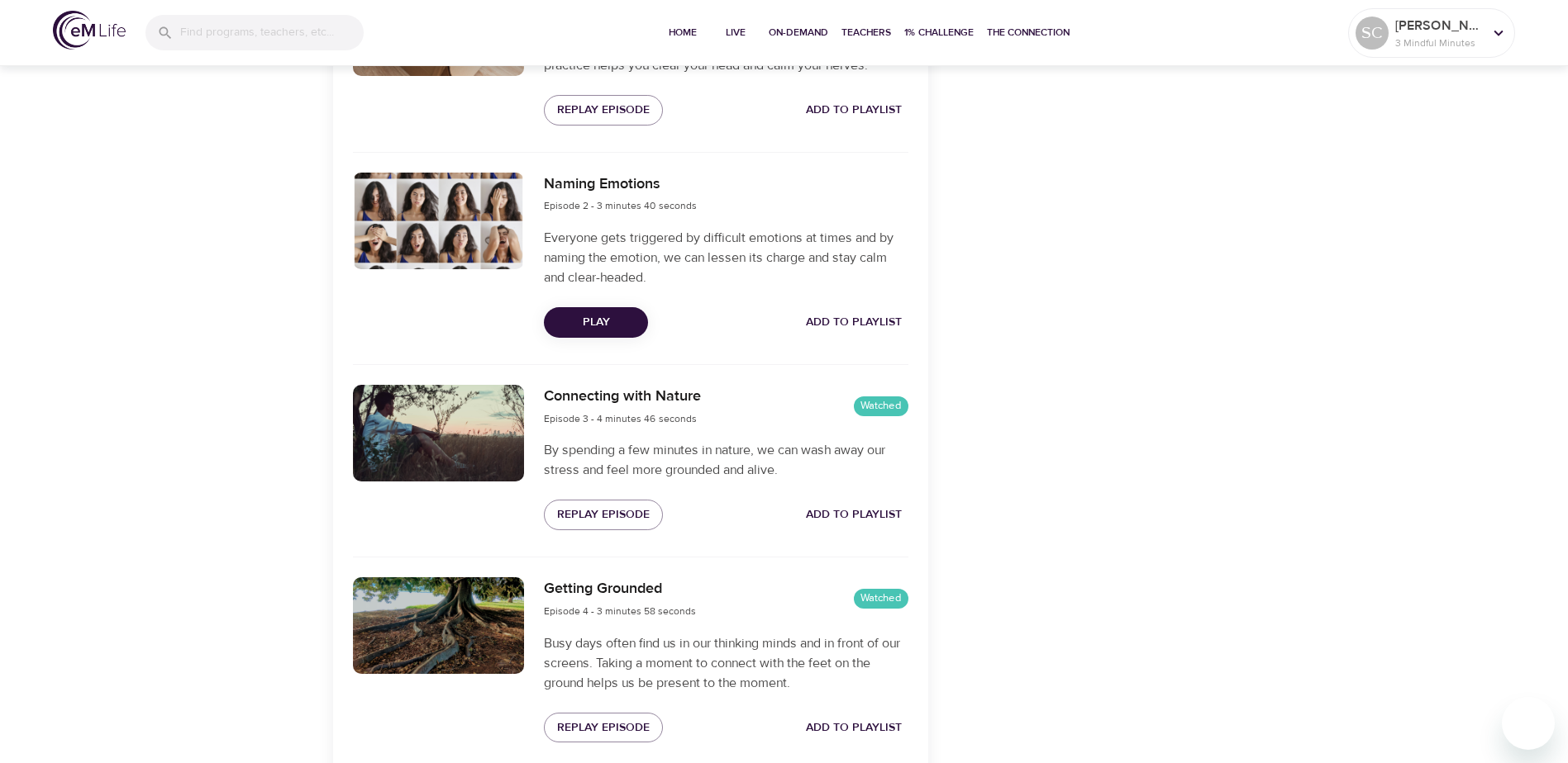
scroll to position [743, 0]
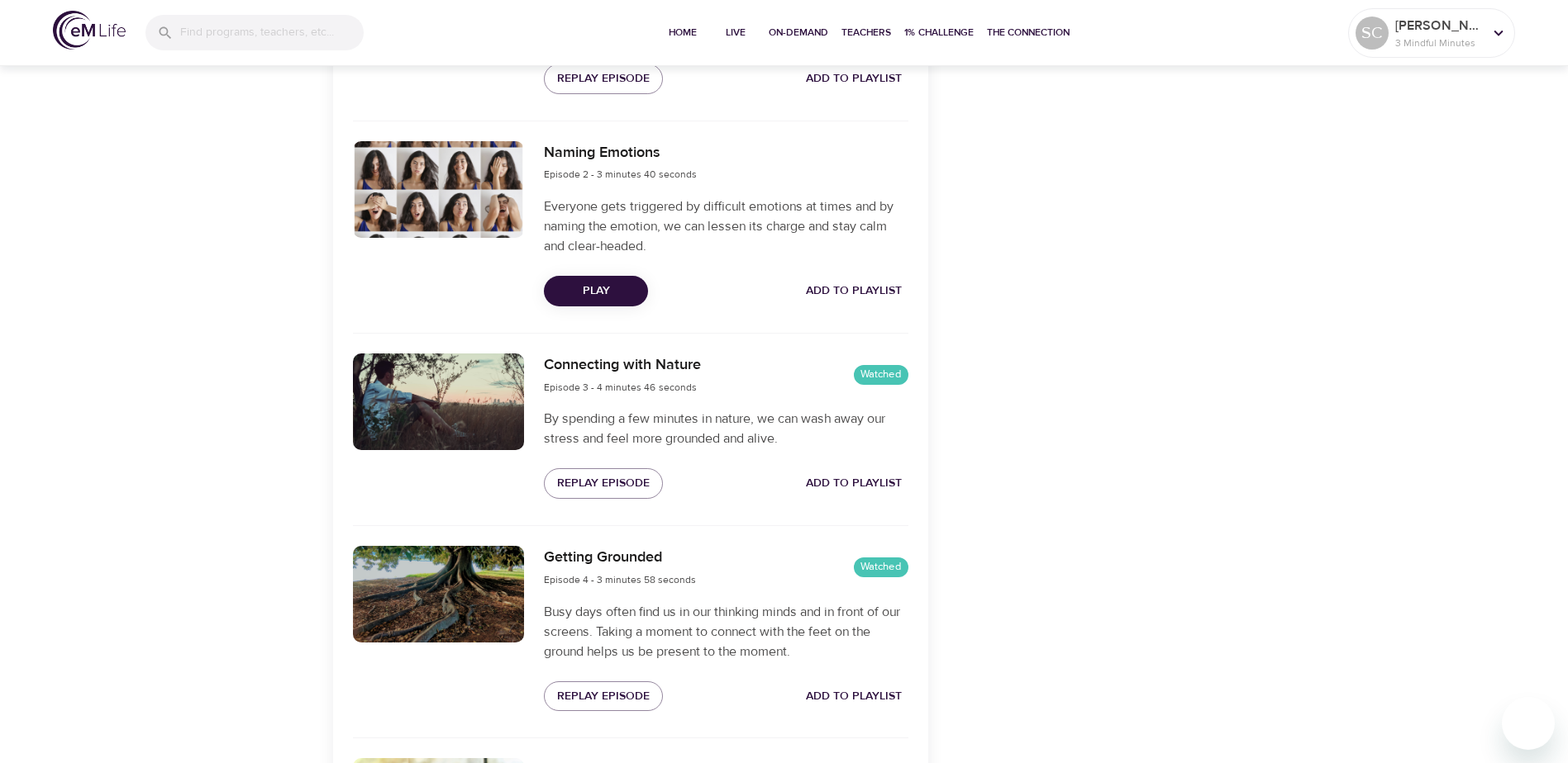
click at [621, 286] on span "Play" at bounding box center [596, 291] width 77 height 21
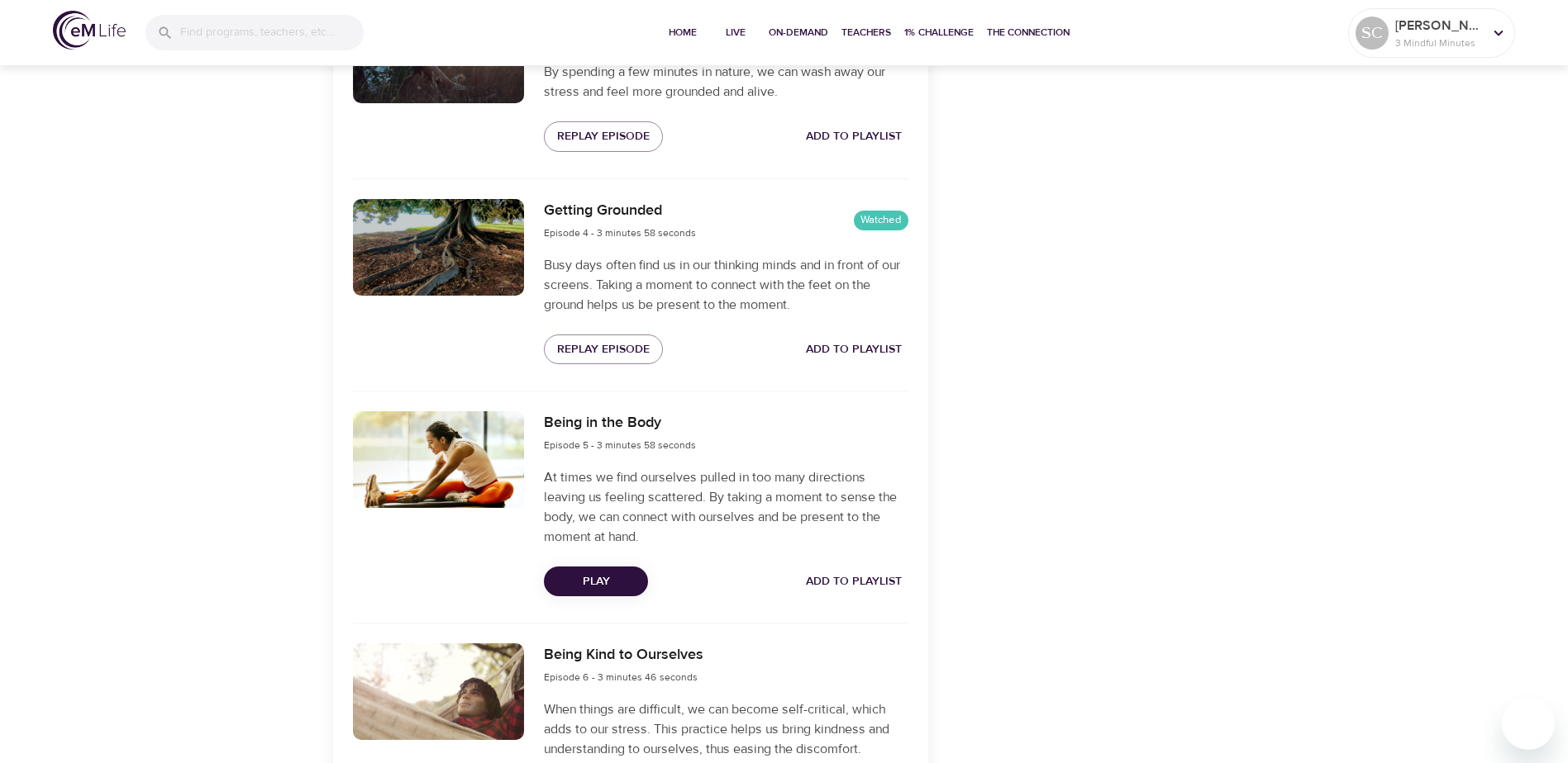
scroll to position [1157, 0]
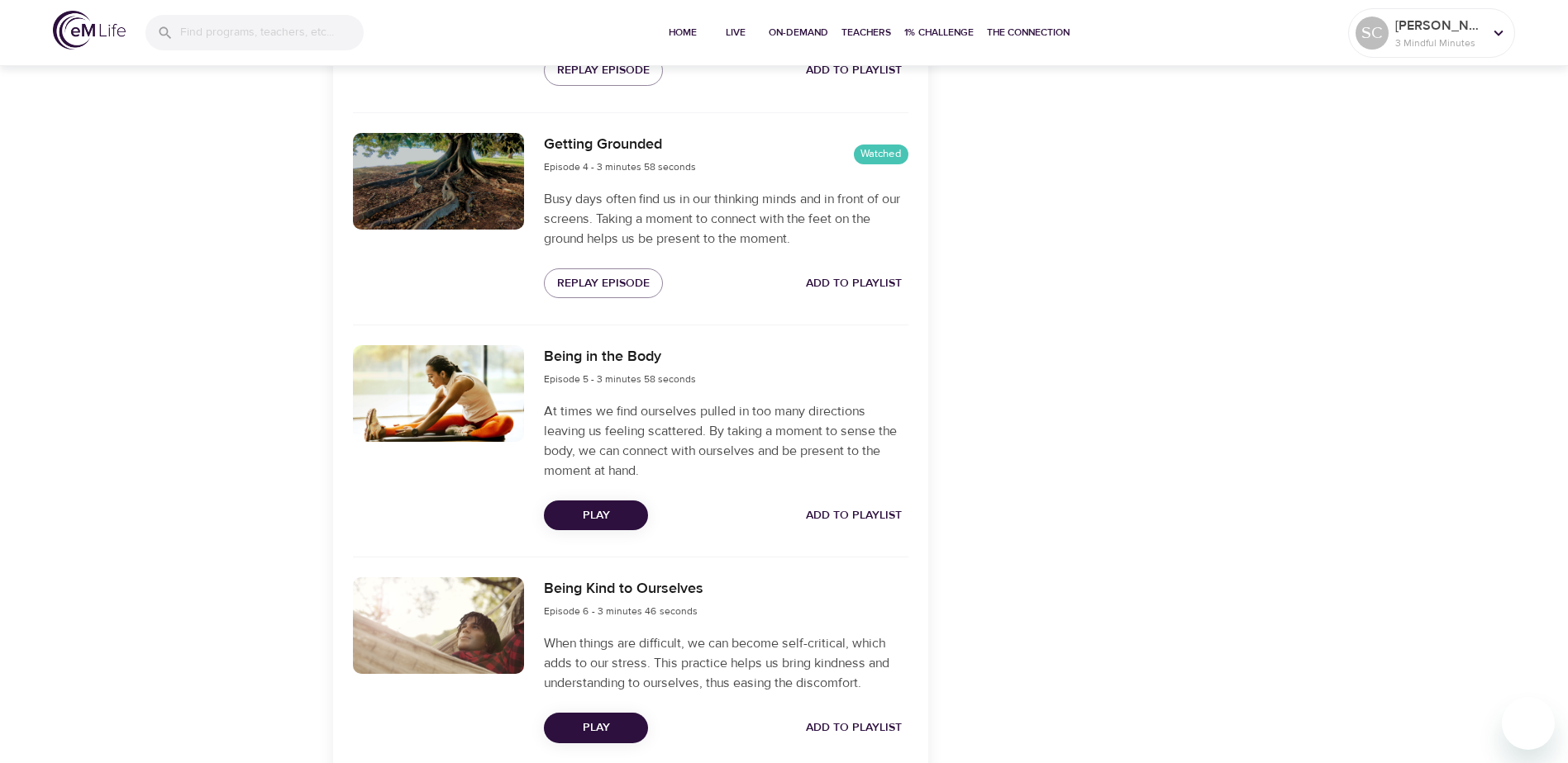
click at [598, 520] on span "Play" at bounding box center [596, 516] width 77 height 21
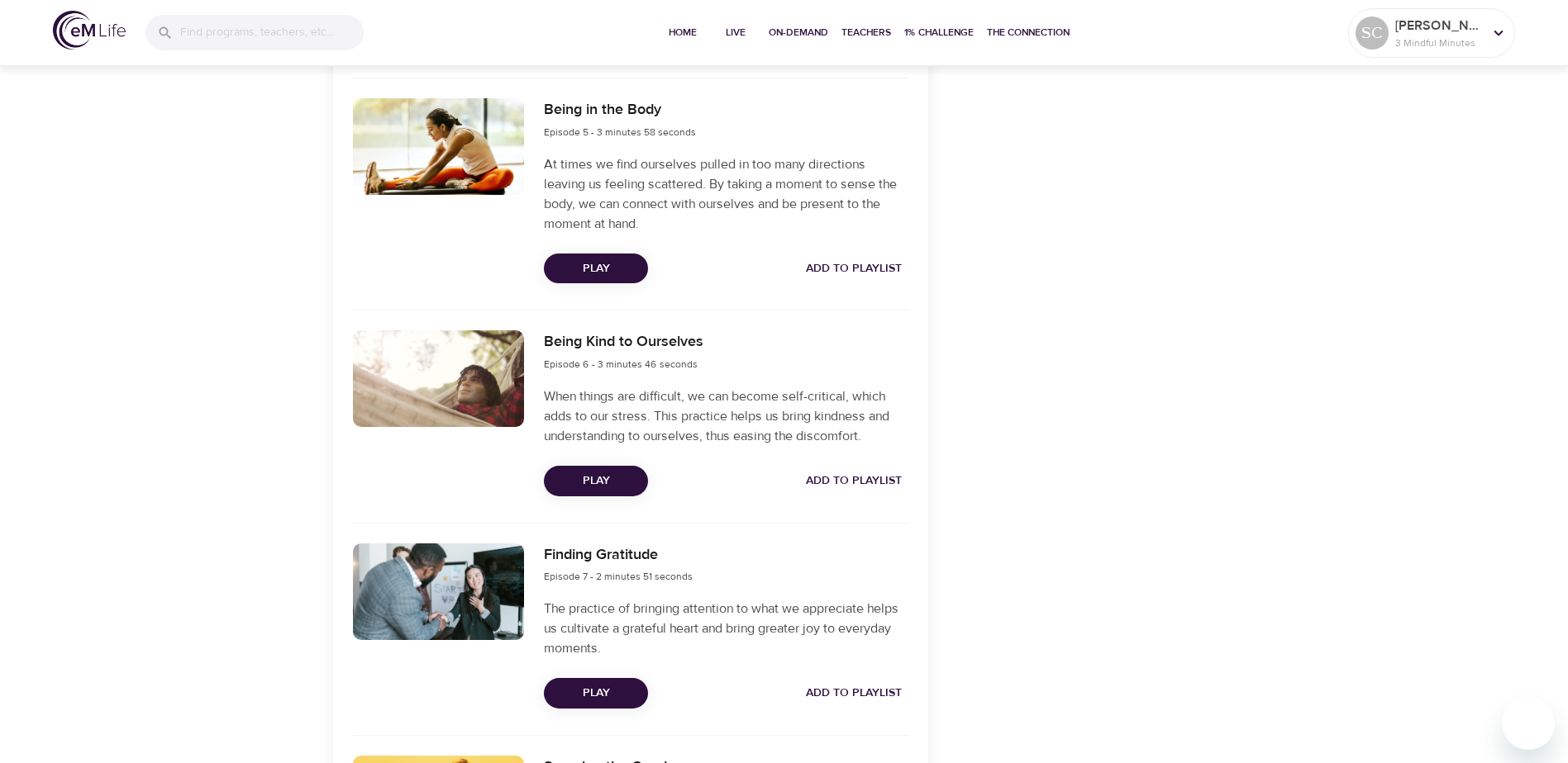
scroll to position [1404, 0]
click at [598, 479] on span "Play" at bounding box center [596, 480] width 77 height 21
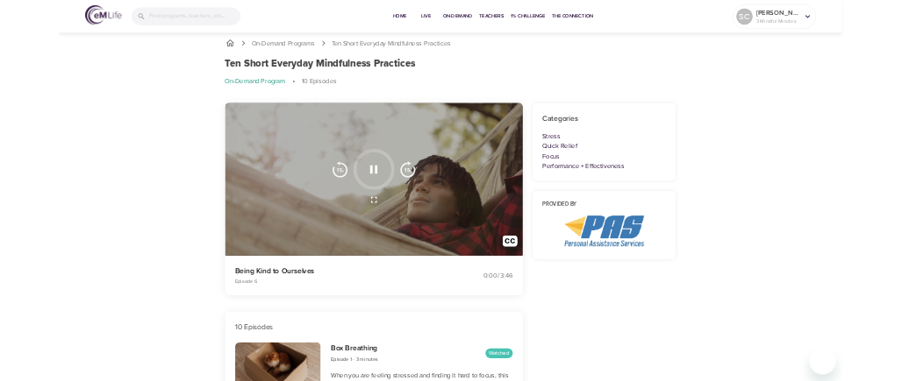
scroll to position [0, 0]
